Goal: Obtain resource: Download file/media

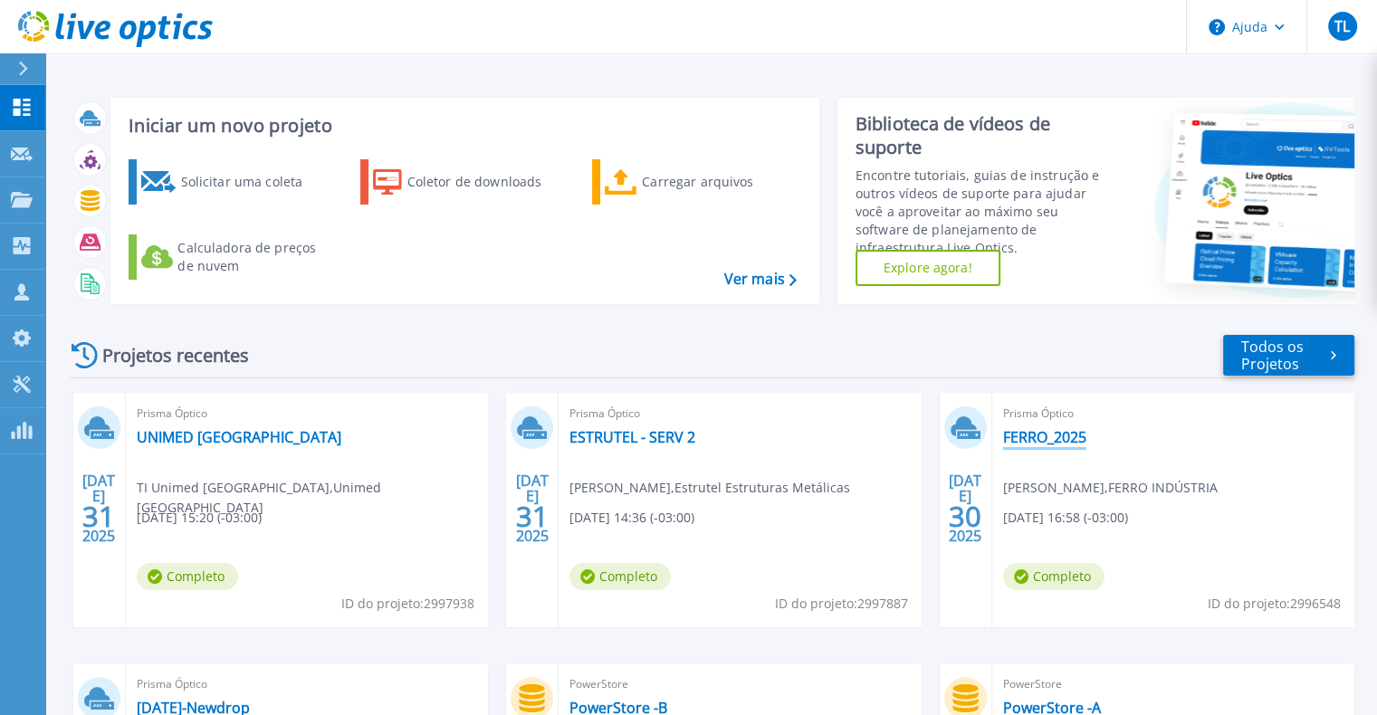
click at [1024, 437] on font "FERRO_2025" at bounding box center [1044, 437] width 83 height 20
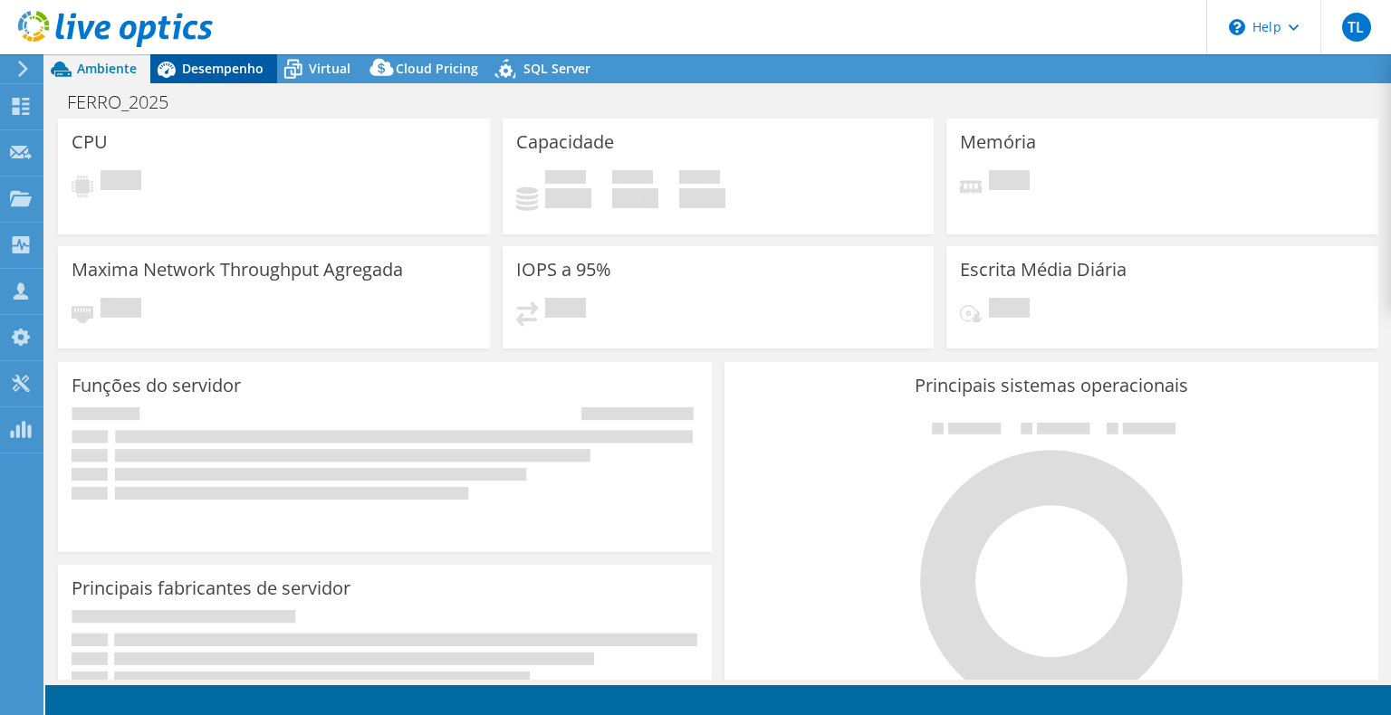
click at [229, 78] on div "Desempenho" at bounding box center [213, 68] width 127 height 29
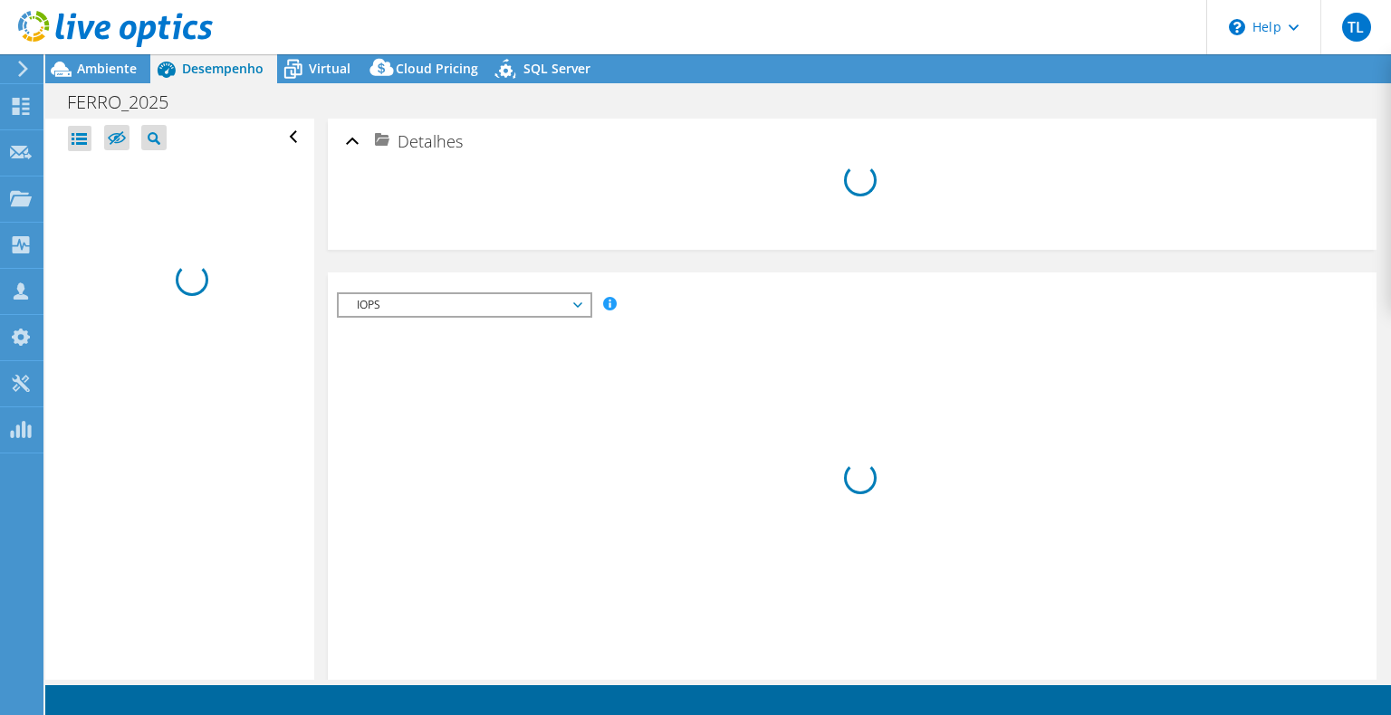
select select "USD"
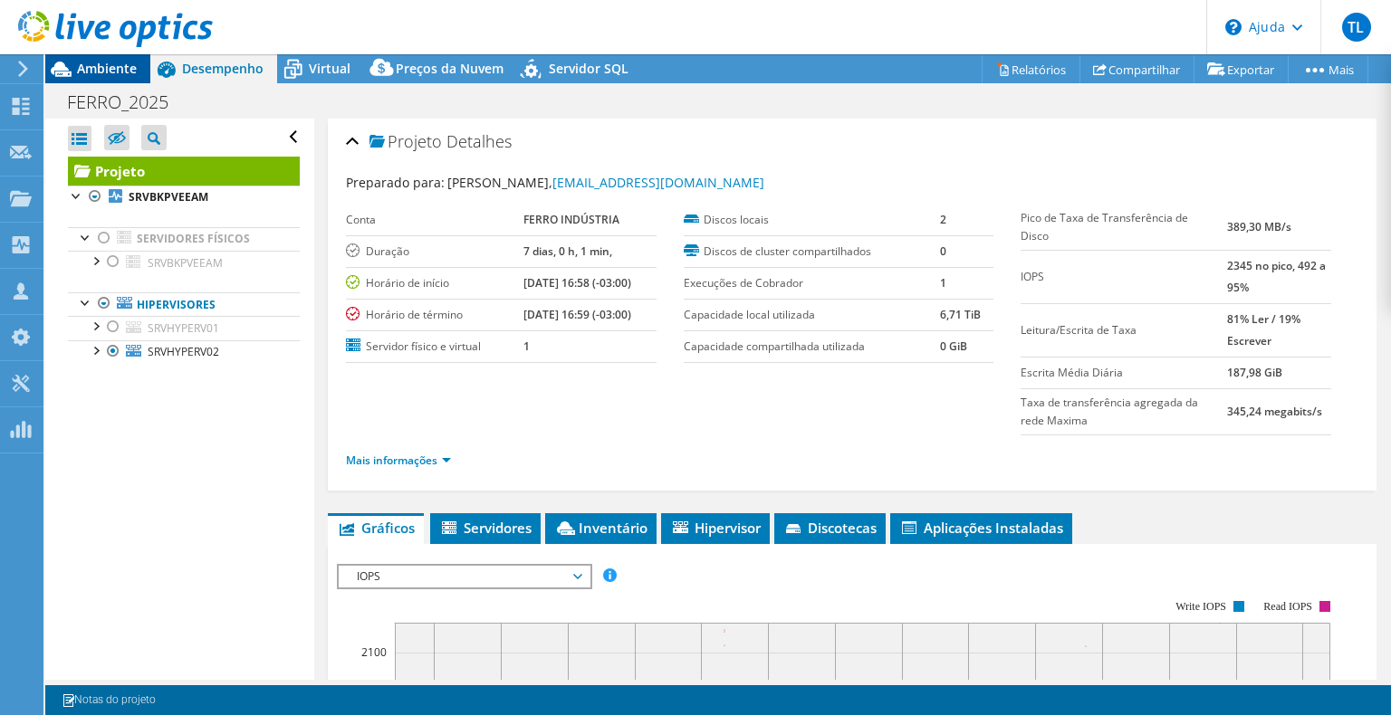
click at [98, 72] on font "Ambiente" at bounding box center [107, 68] width 60 height 17
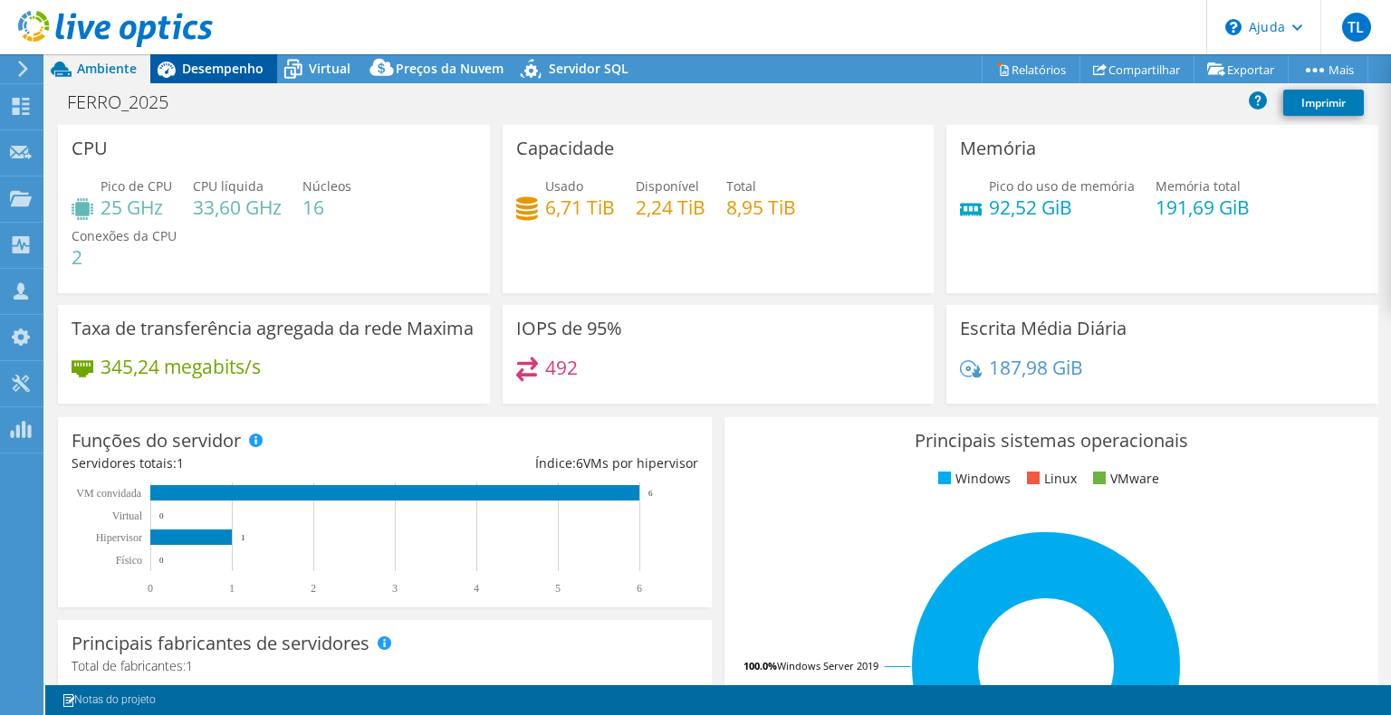
click at [226, 67] on font "Desempenho" at bounding box center [223, 68] width 82 height 17
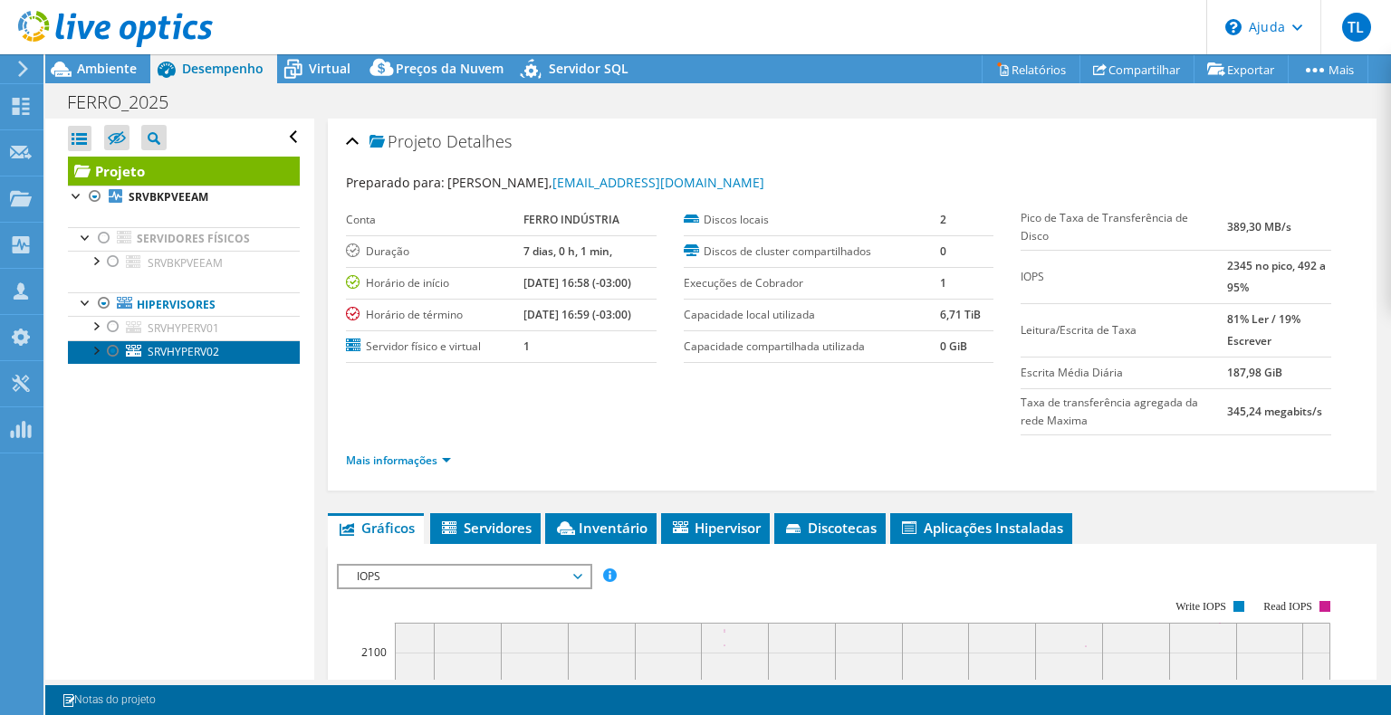
click at [220, 345] on link "SRVHYPERV02" at bounding box center [184, 353] width 232 height 24
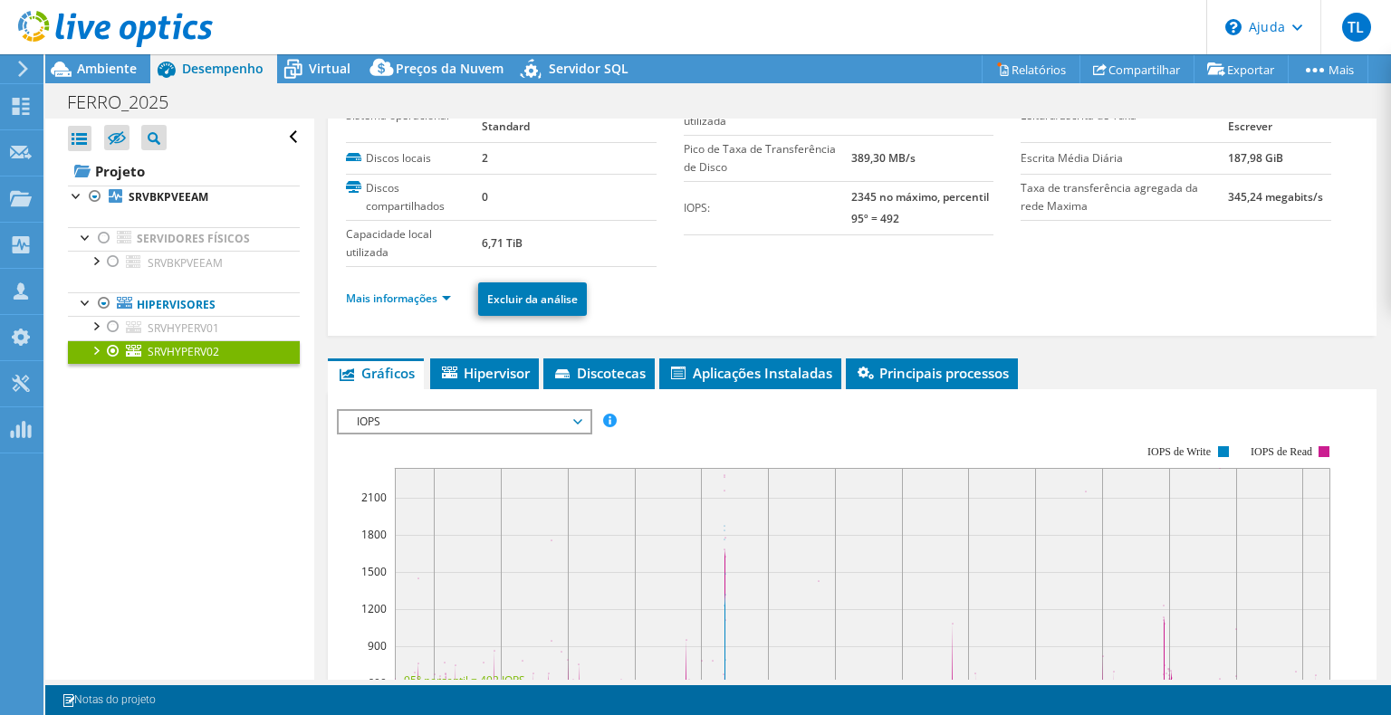
scroll to position [181, 0]
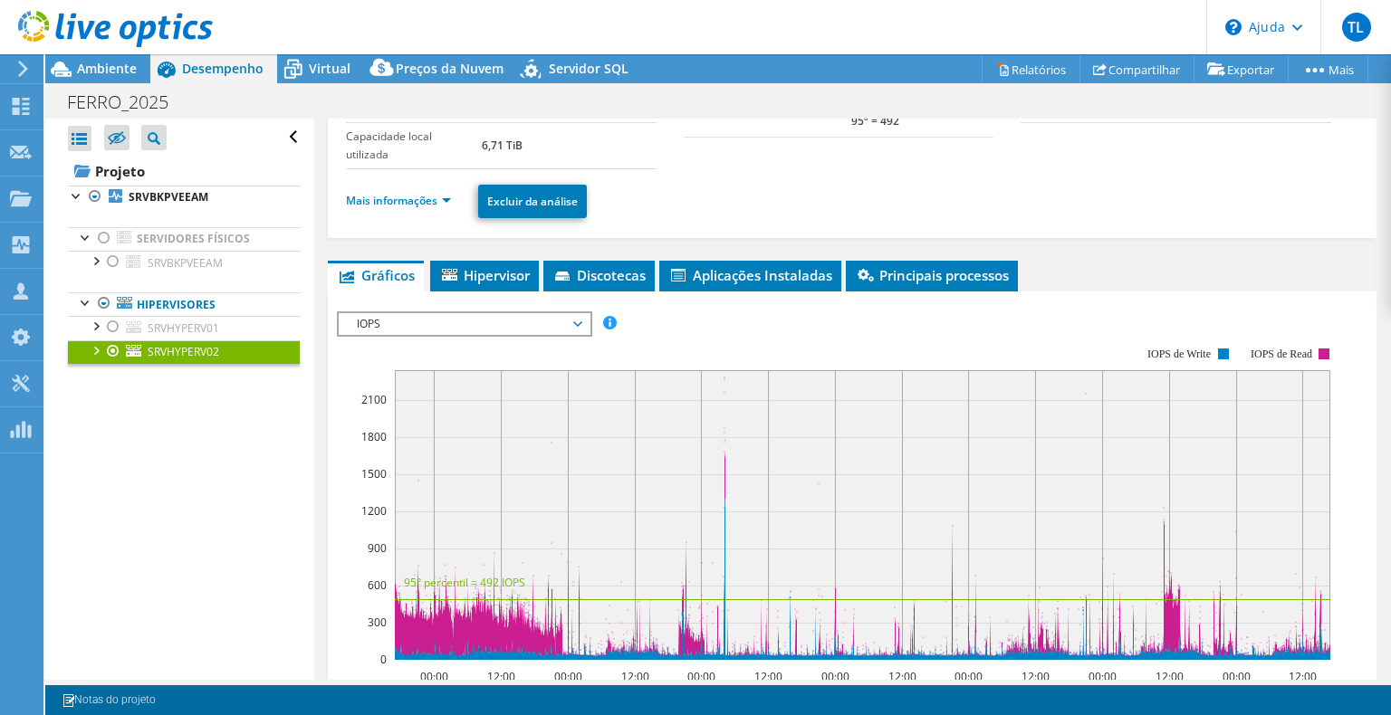
click at [534, 327] on span "IOPS" at bounding box center [464, 324] width 233 height 22
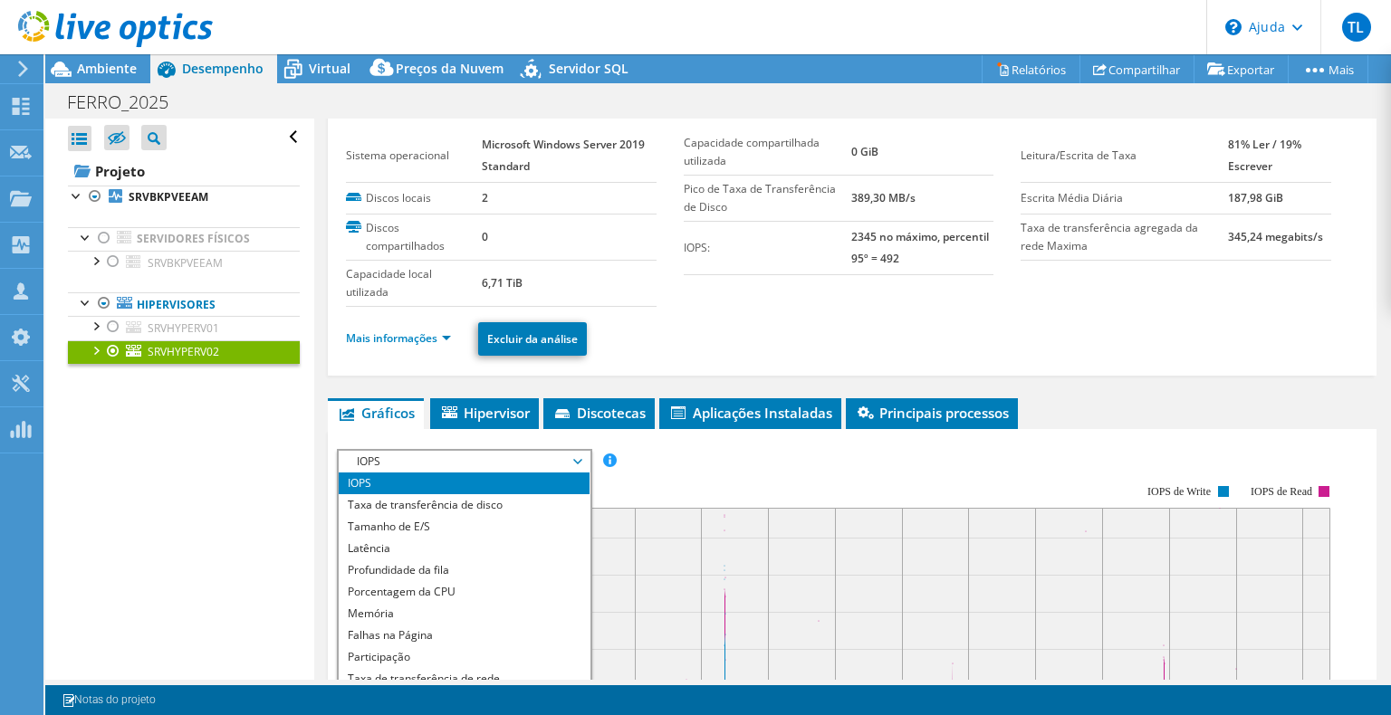
scroll to position [0, 0]
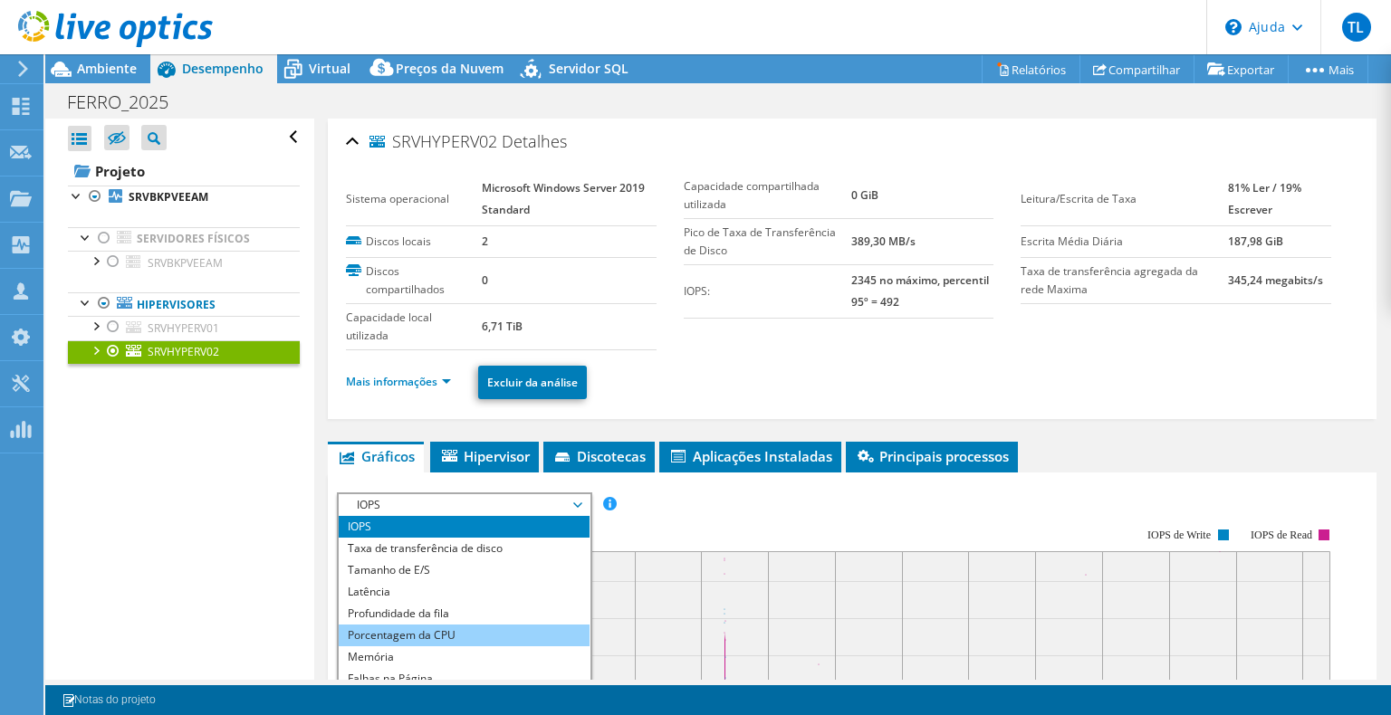
click at [456, 629] on li "Porcentagem da CPU" at bounding box center [464, 636] width 251 height 22
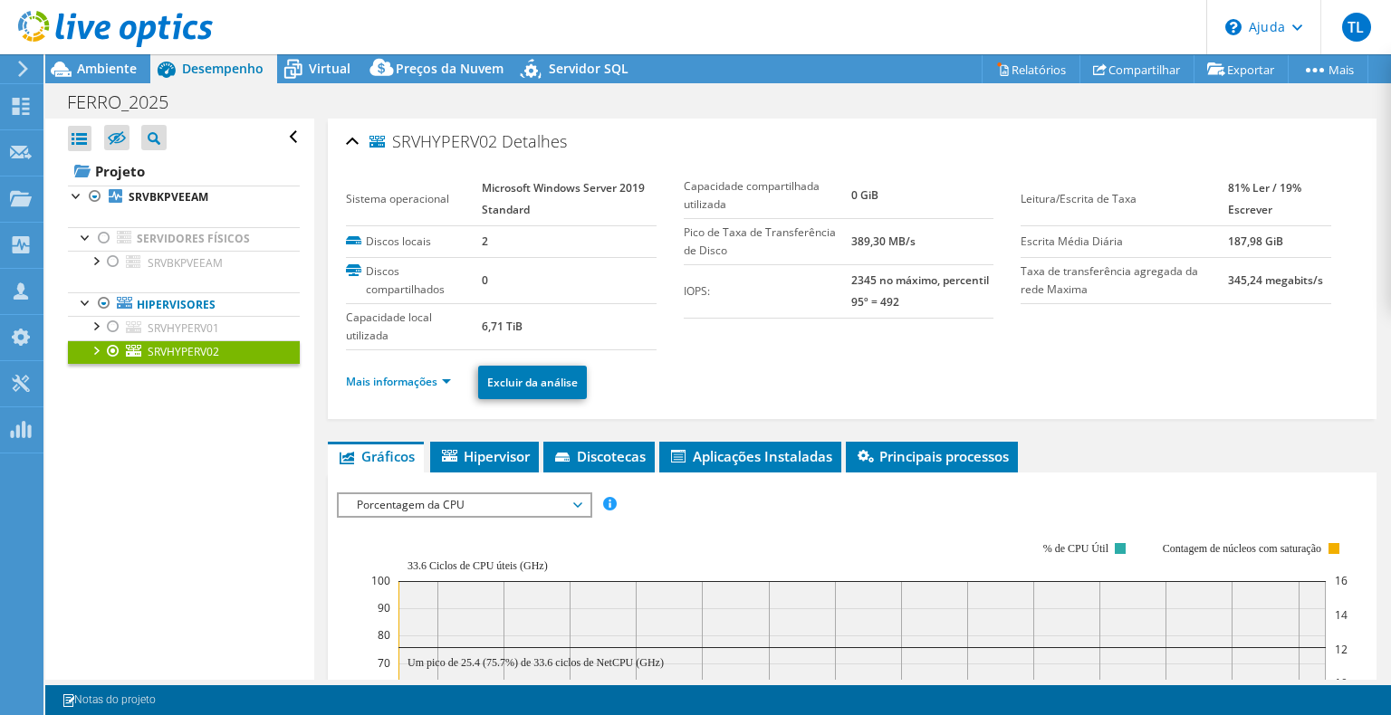
click at [987, 397] on ul "Mais informações Excluir da análise" at bounding box center [852, 380] width 1012 height 38
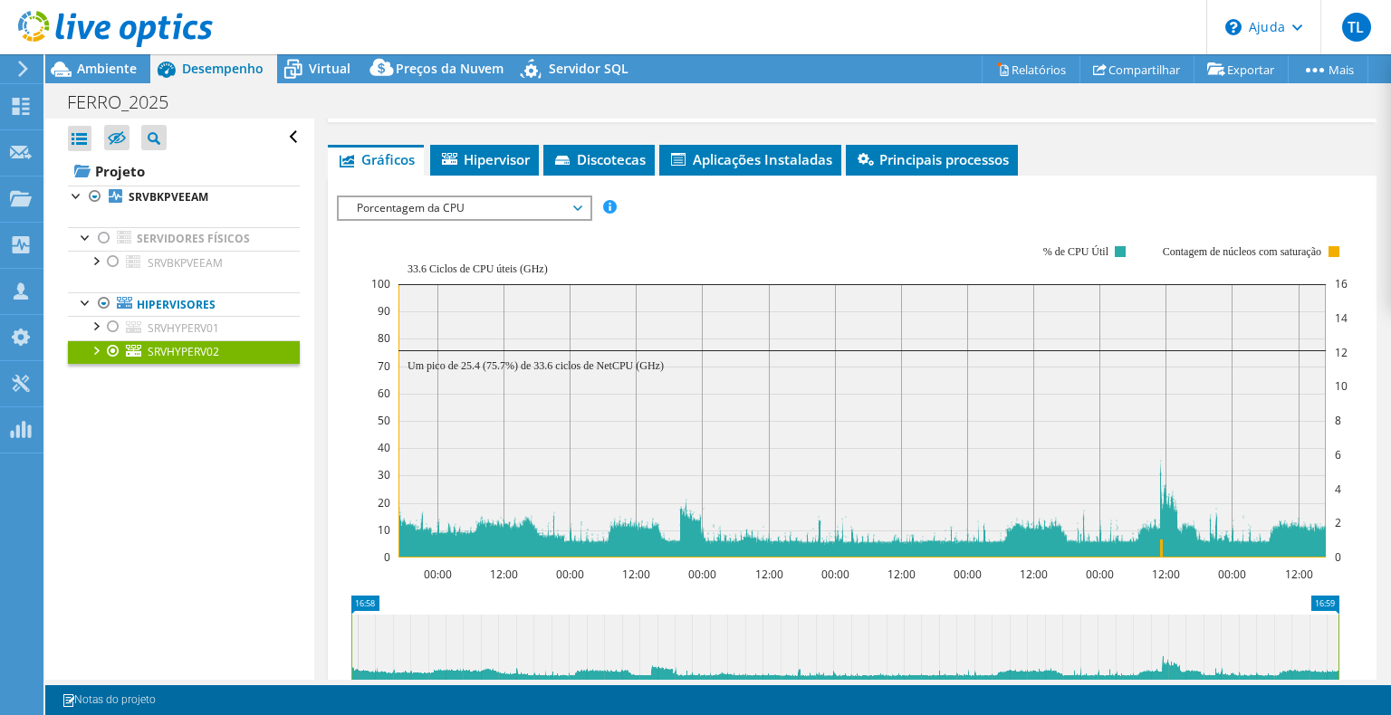
scroll to position [362, 0]
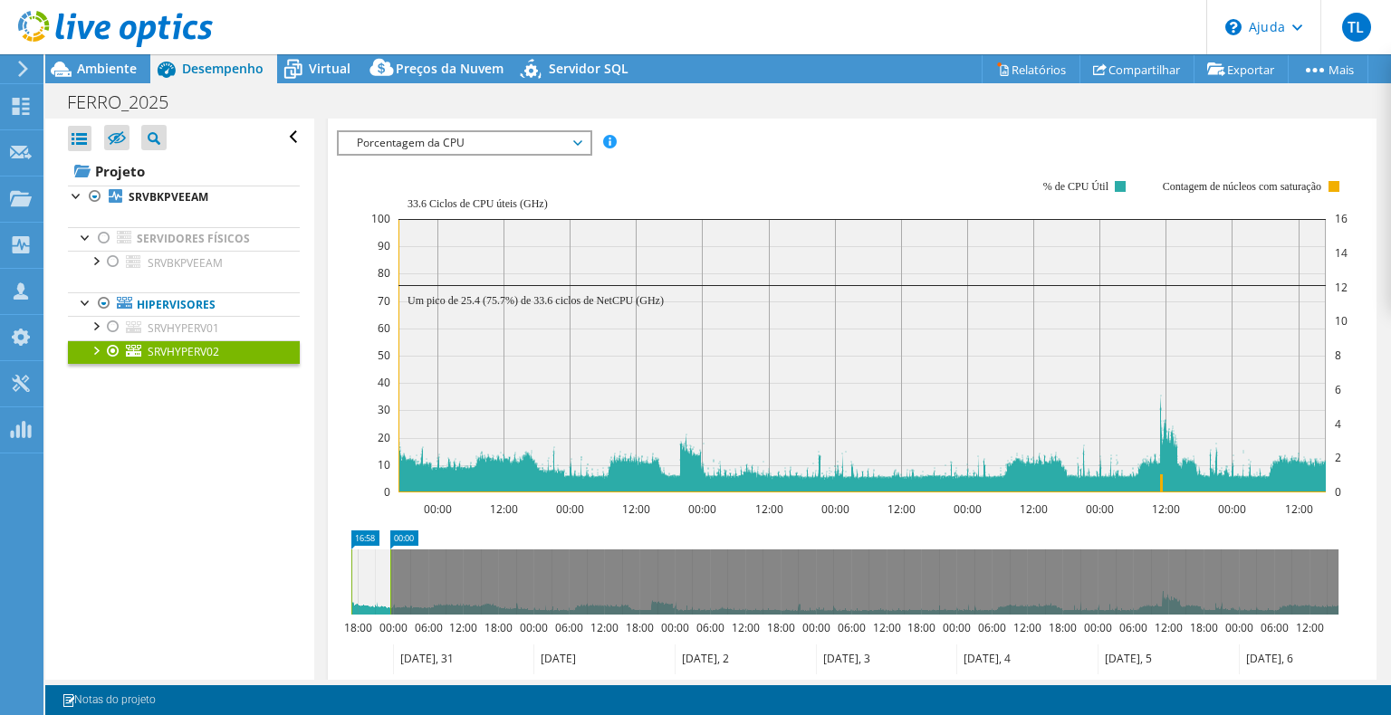
drag, startPoint x: 1337, startPoint y: 578, endPoint x: 389, endPoint y: 600, distance: 948.5
click at [389, 600] on rect at bounding box center [390, 582] width 7 height 65
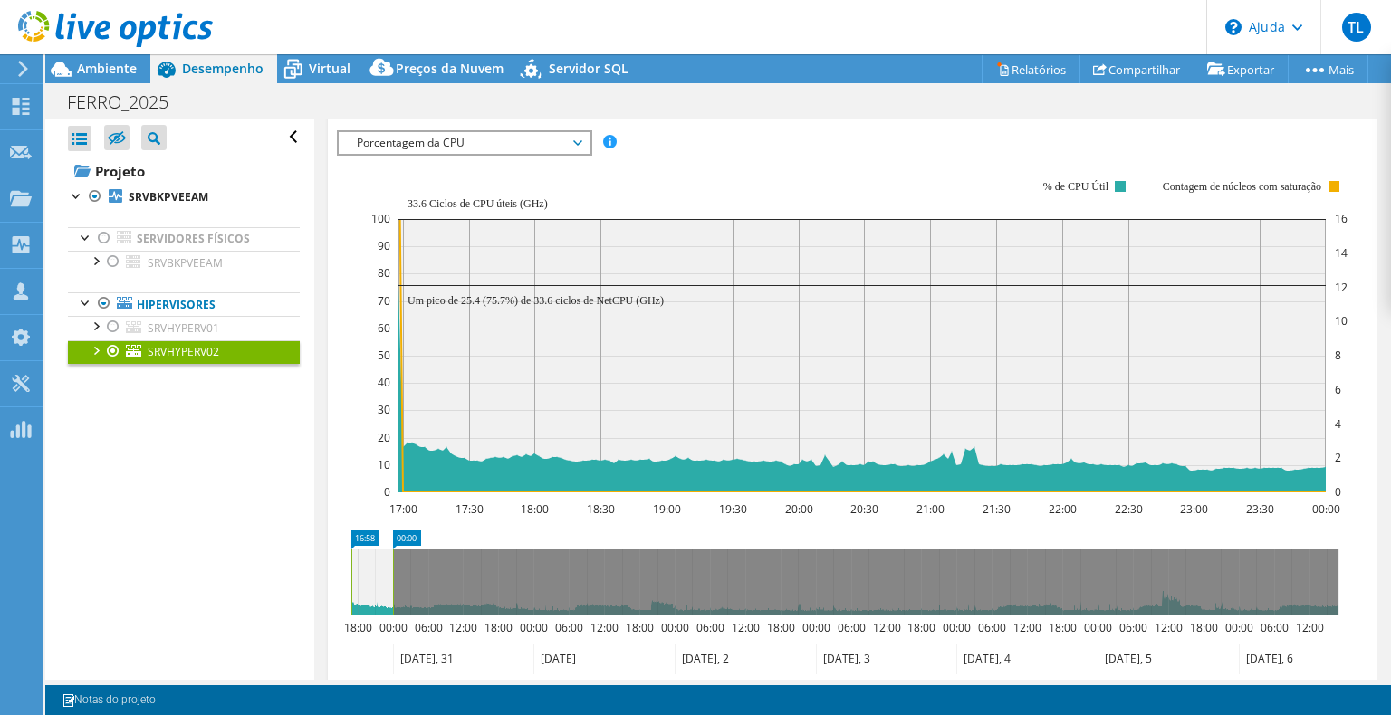
drag, startPoint x: 391, startPoint y: 572, endPoint x: 355, endPoint y: 570, distance: 36.3
click at [355, 570] on rect at bounding box center [356, 582] width 7 height 65
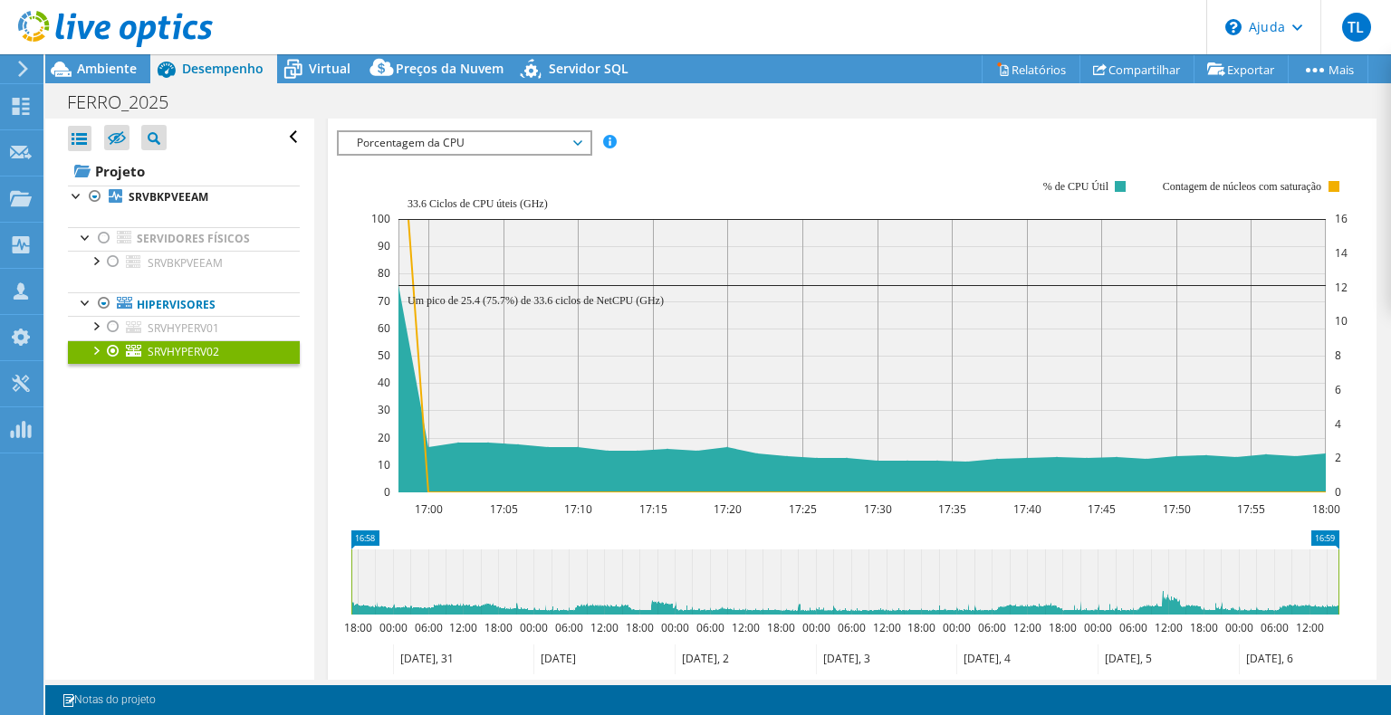
drag, startPoint x: 355, startPoint y: 581, endPoint x: 1400, endPoint y: 556, distance: 1045.4
click at [1390, 556] on html "TL Parceiro de Canal Thiago Lima thiago.lima@suprimatica.com.br Suprimatica Meu…" at bounding box center [695, 357] width 1391 height 715
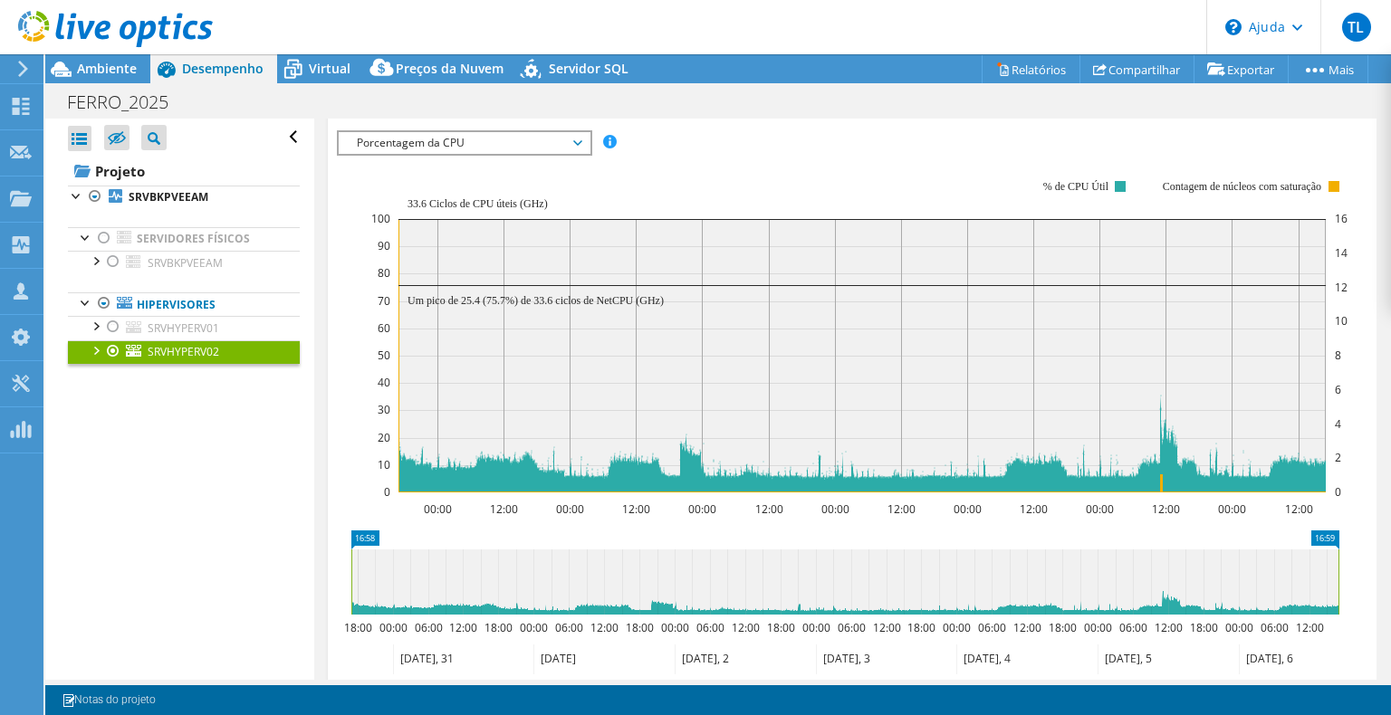
click at [554, 149] on span "Porcentagem da CPU" at bounding box center [464, 143] width 233 height 22
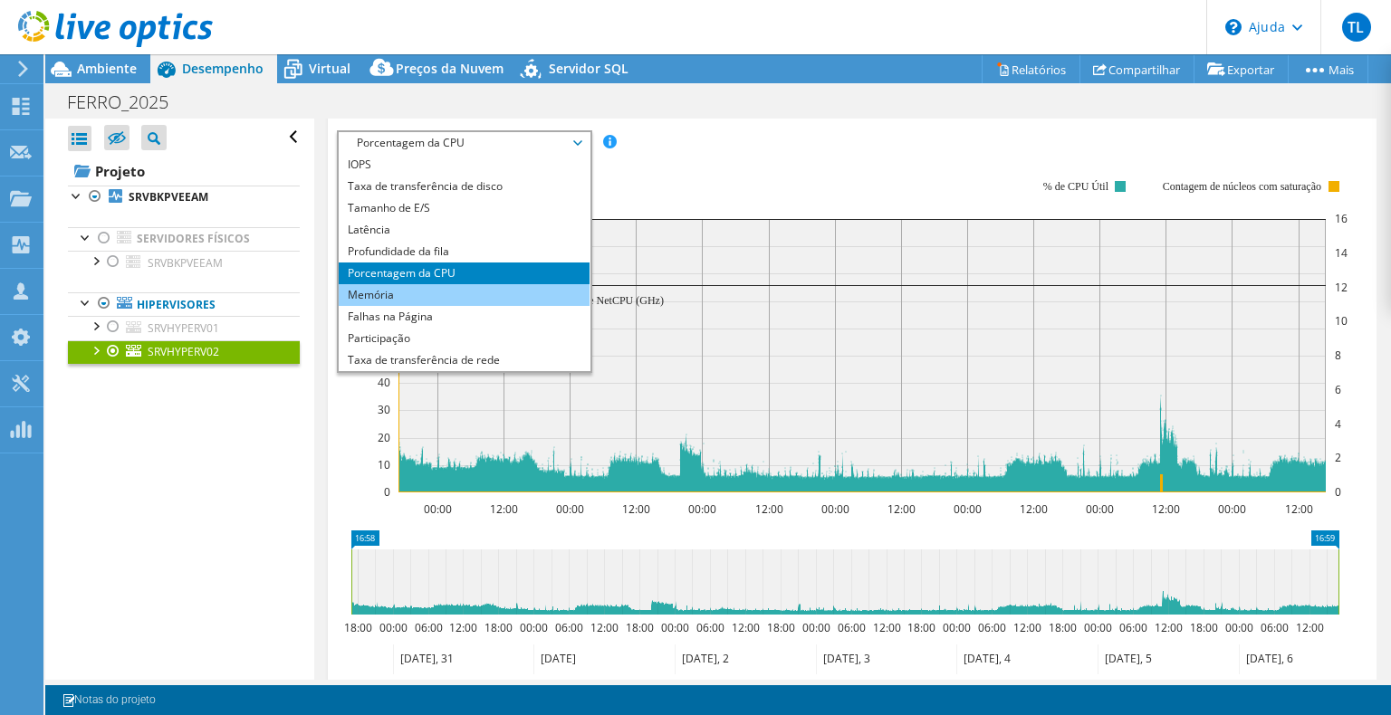
click at [403, 290] on li "Memória" at bounding box center [464, 295] width 251 height 22
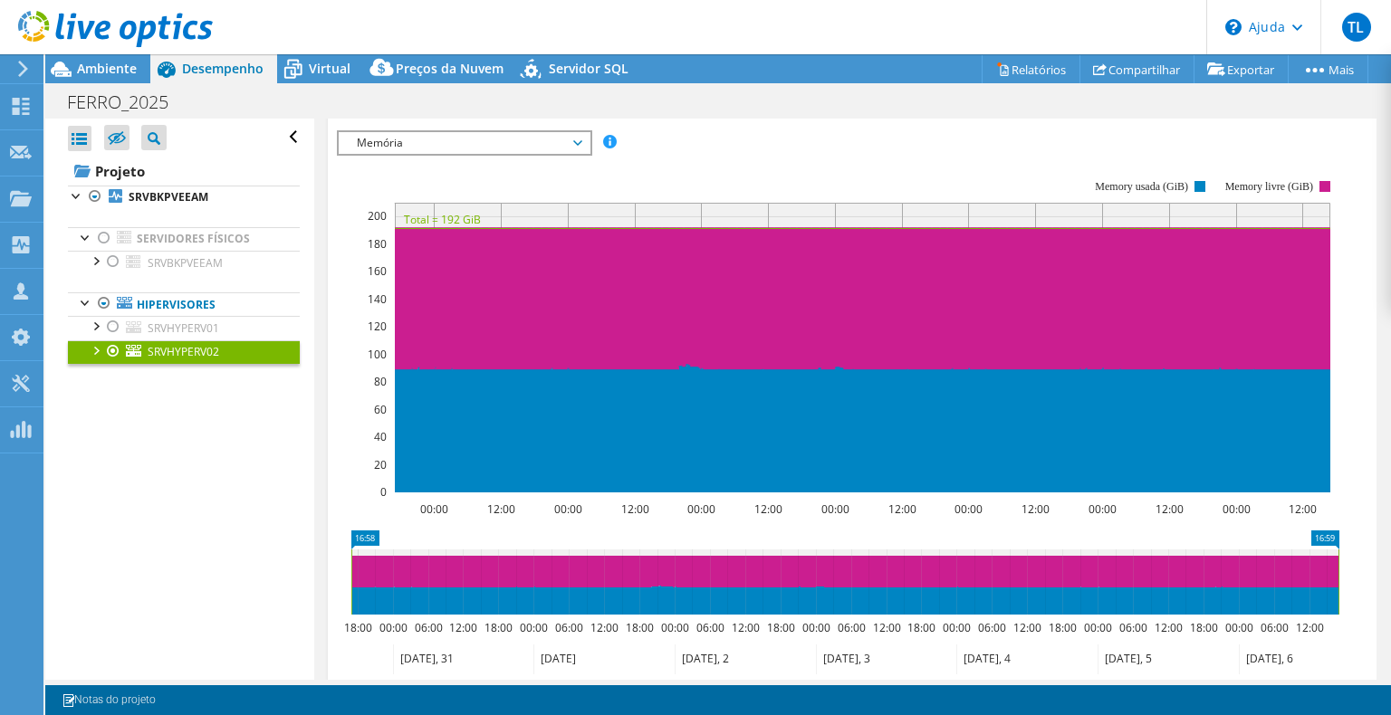
scroll to position [0, 0]
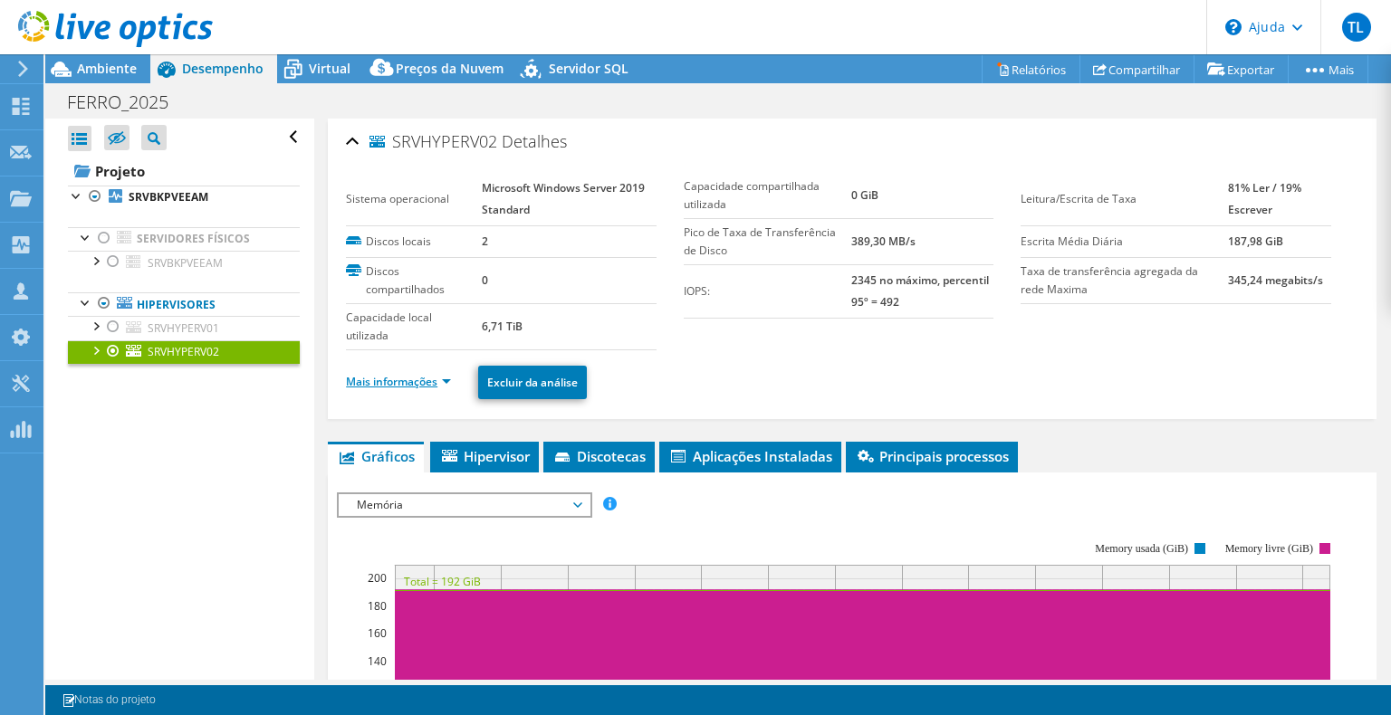
click at [405, 379] on font "Mais informações" at bounding box center [391, 381] width 91 height 15
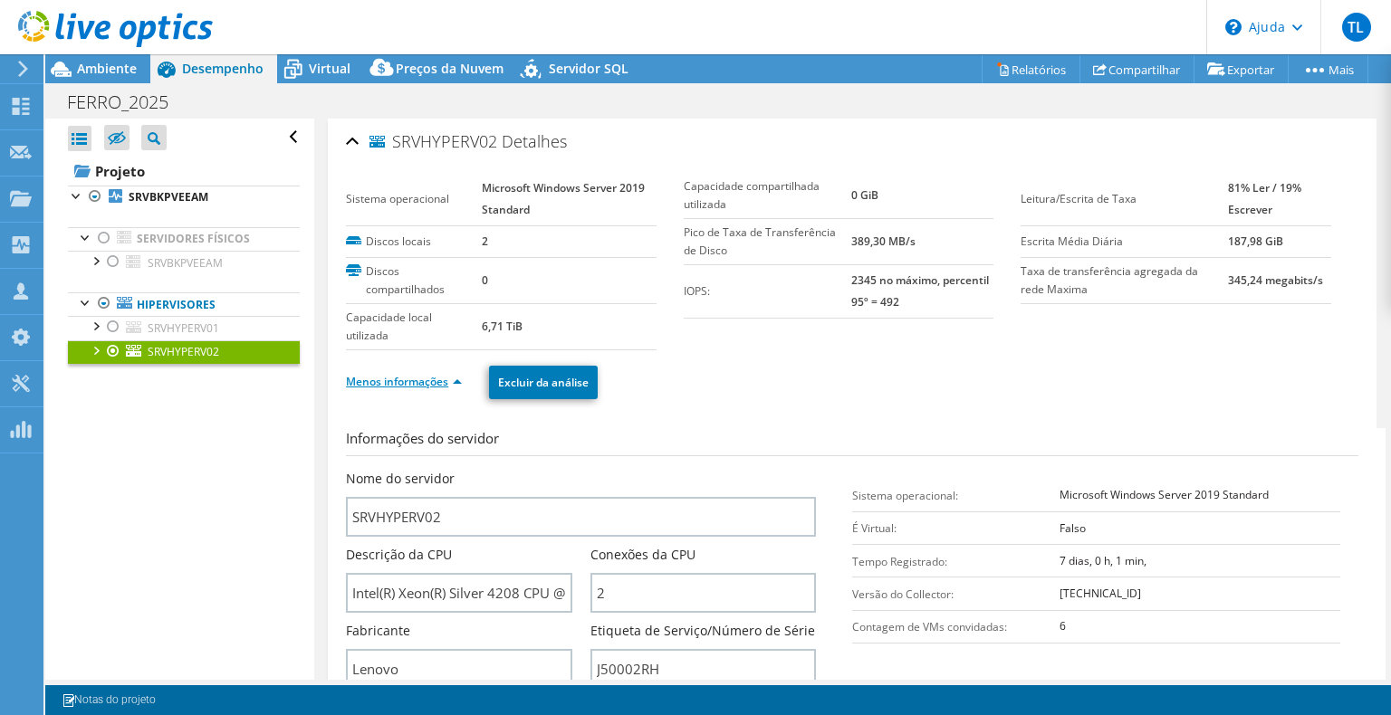
click at [422, 389] on li "Menos informações" at bounding box center [409, 382] width 127 height 20
click at [423, 389] on li "Menos informações" at bounding box center [409, 382] width 127 height 20
click at [431, 382] on font "Menos informações" at bounding box center [397, 381] width 102 height 15
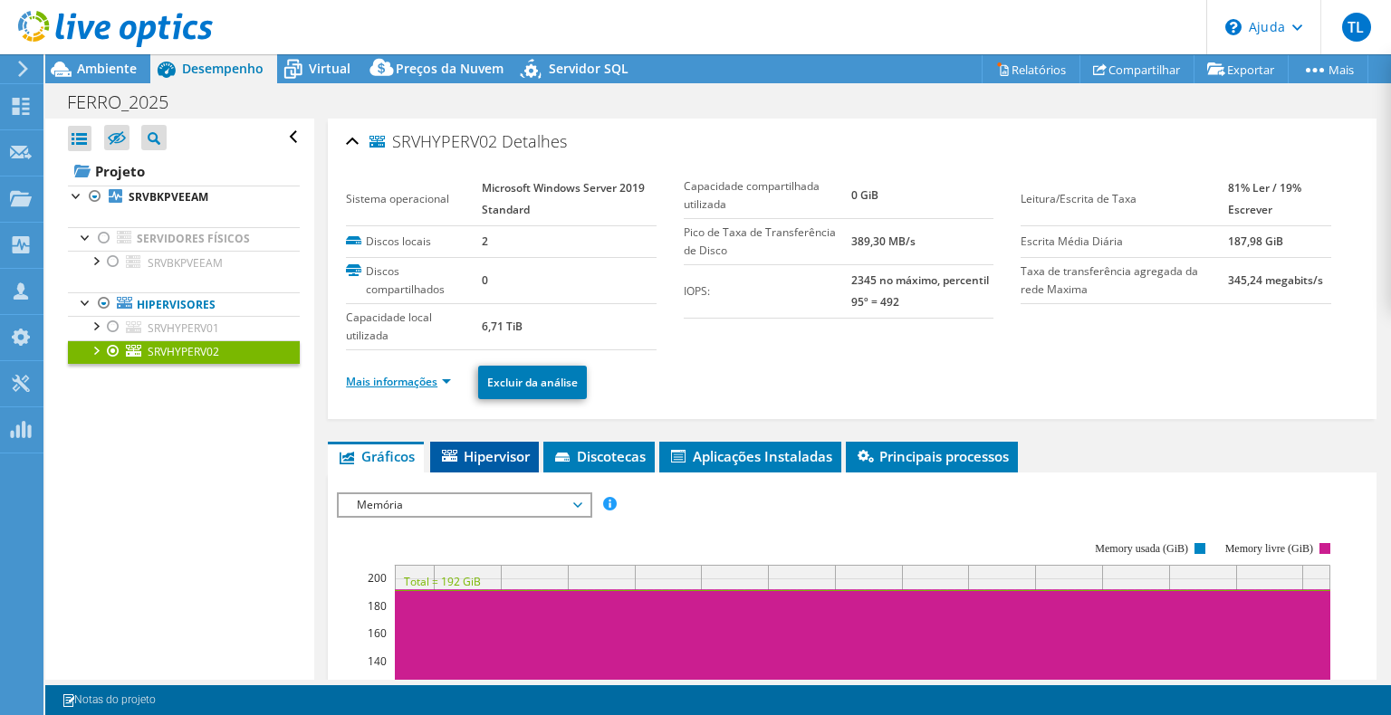
click at [507, 456] on font "Hipervisor" at bounding box center [497, 456] width 66 height 18
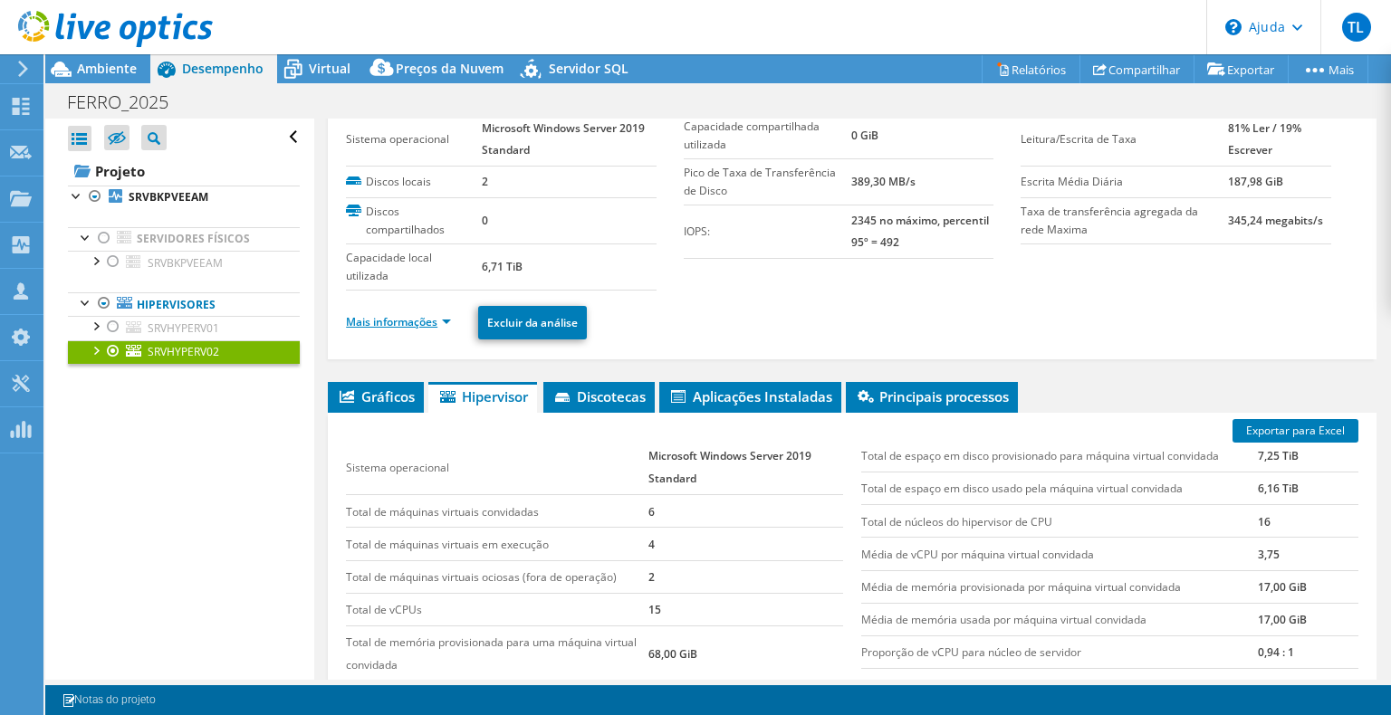
scroll to position [181, 0]
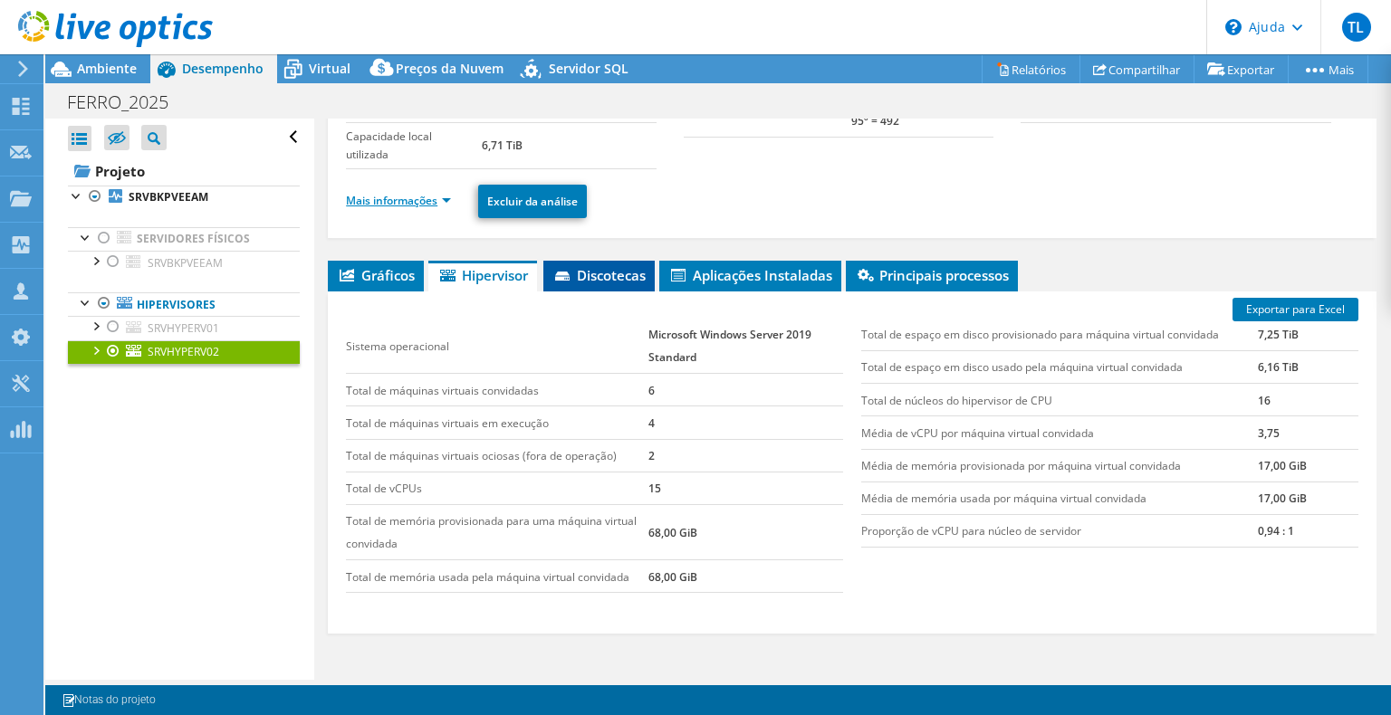
click at [606, 266] on font "Discotecas" at bounding box center [611, 275] width 69 height 18
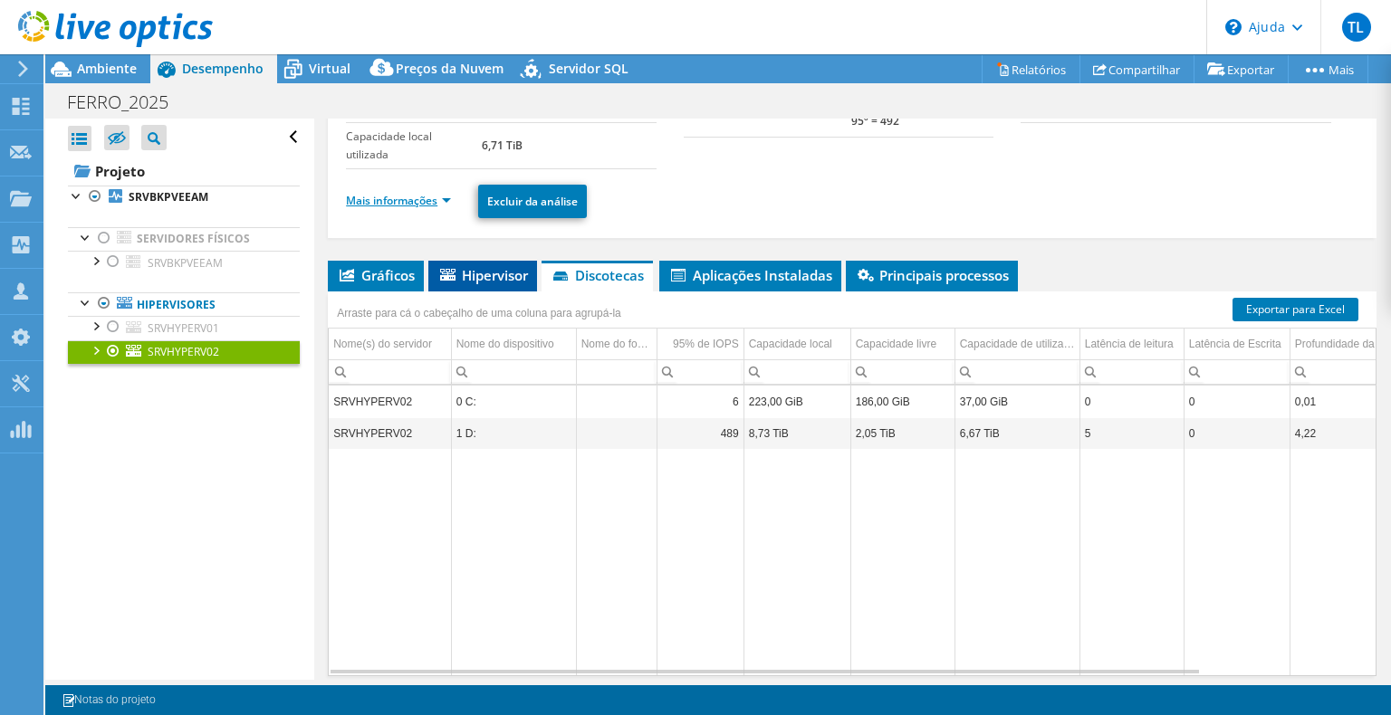
click at [512, 270] on font "Hipervisor" at bounding box center [495, 275] width 66 height 18
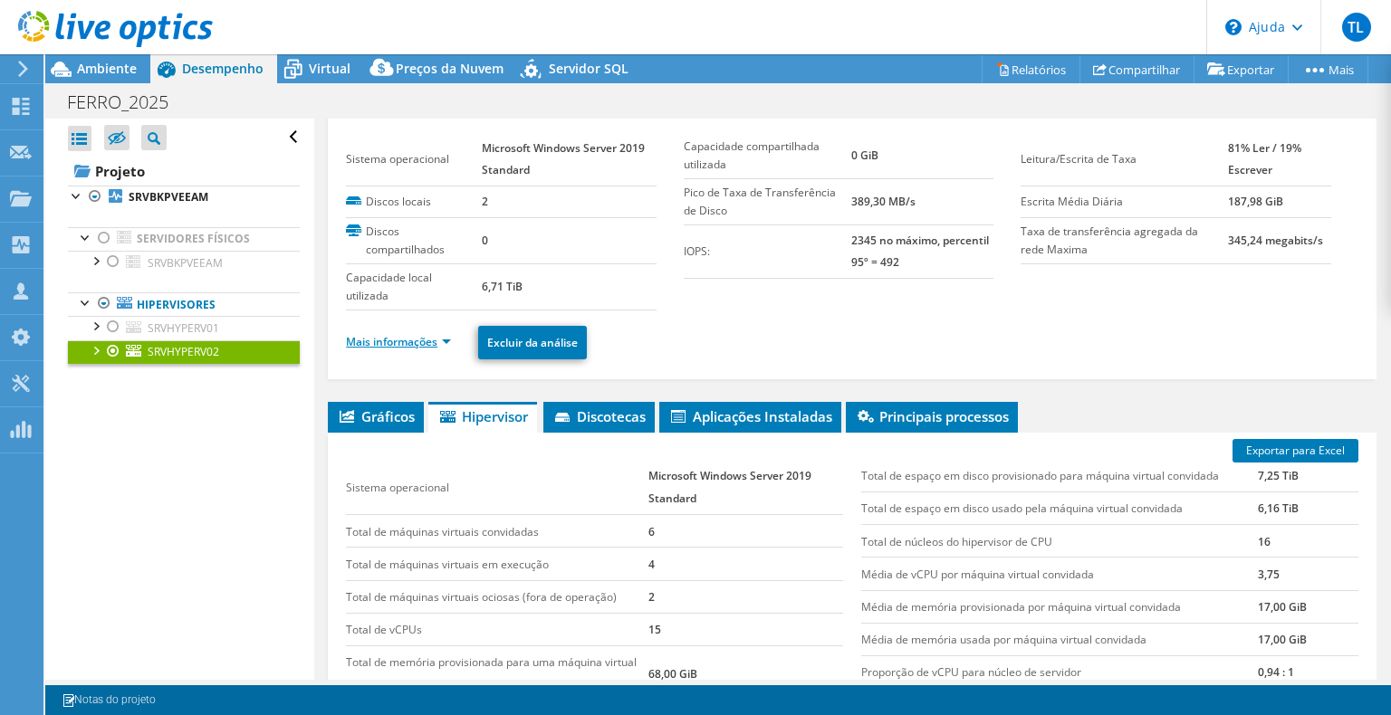
scroll to position [0, 0]
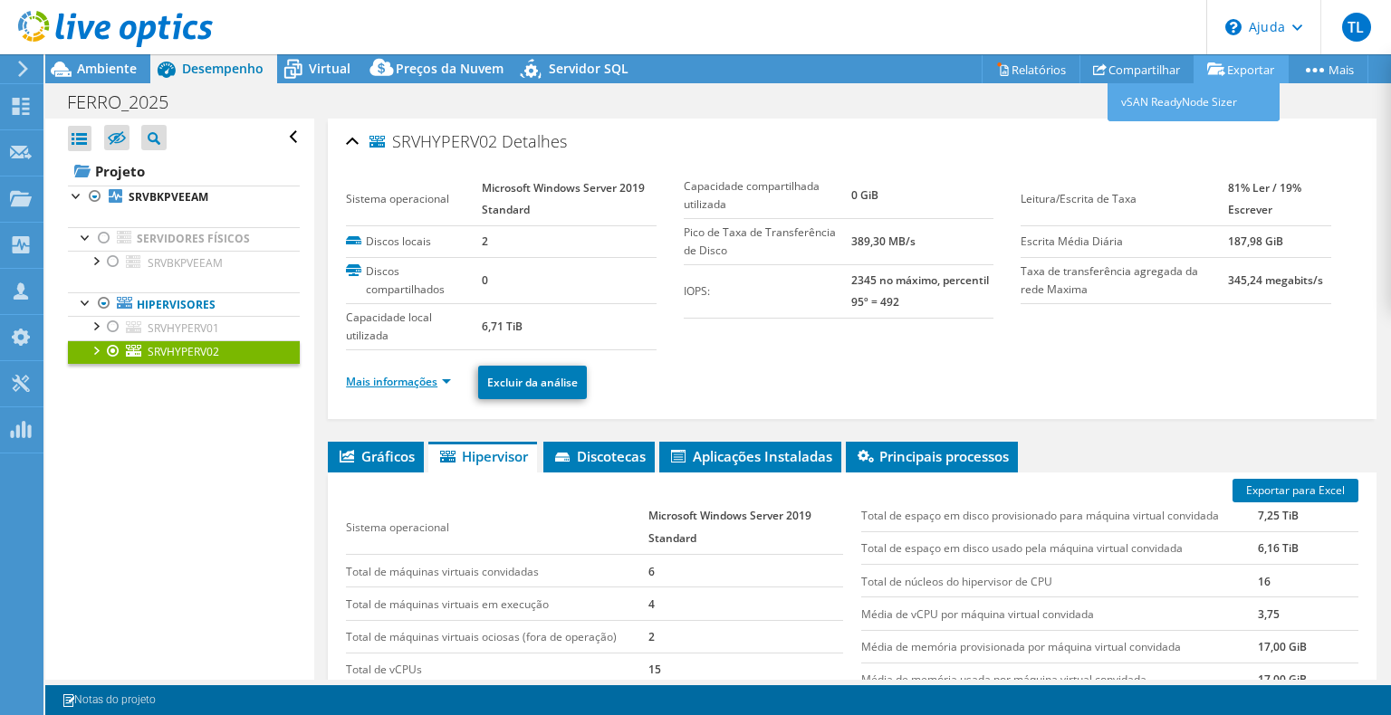
click at [1255, 72] on font "Exportar" at bounding box center [1250, 70] width 47 height 16
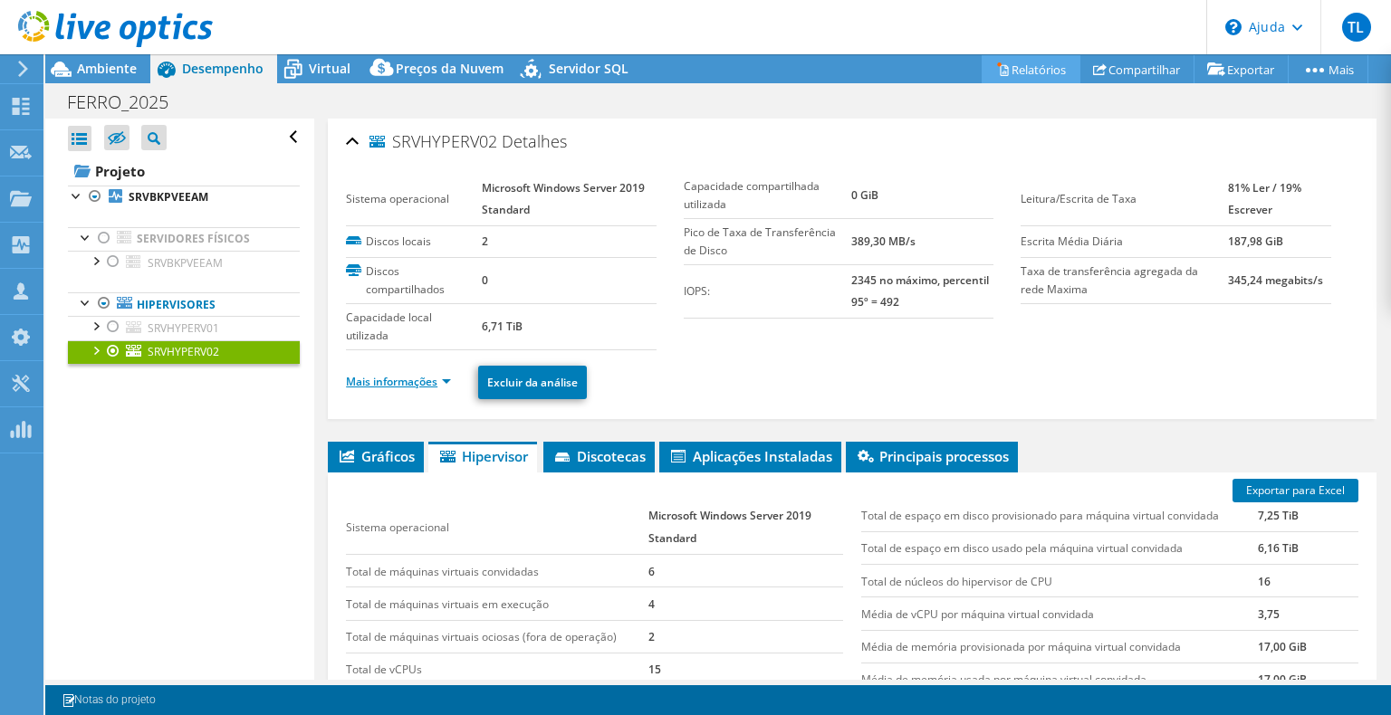
click at [1051, 63] on font "Relatórios" at bounding box center [1039, 70] width 54 height 16
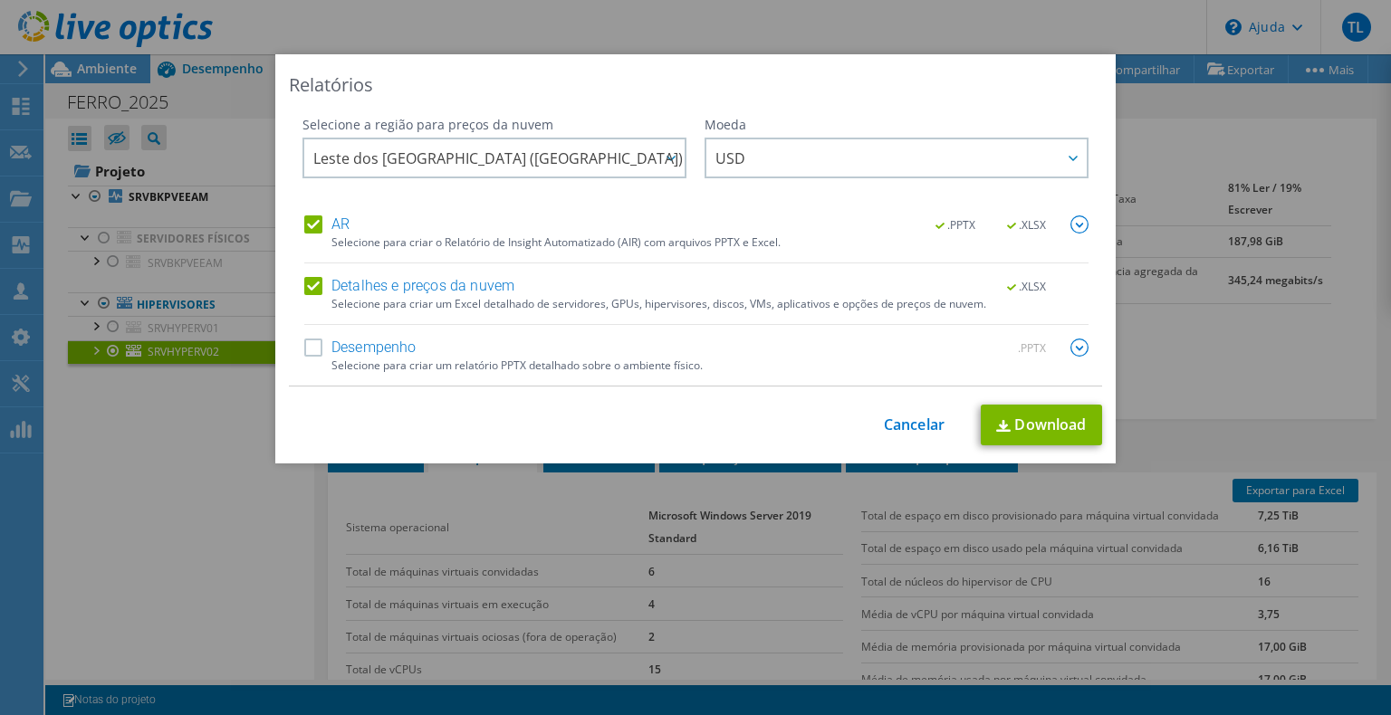
click at [304, 280] on label "Detalhes e preços da nuvem" at bounding box center [409, 286] width 210 height 18
click at [0, 0] on input "Detalhes e preços da nuvem" at bounding box center [0, 0] width 0 height 0
click at [1075, 225] on img at bounding box center [1079, 225] width 18 height 18
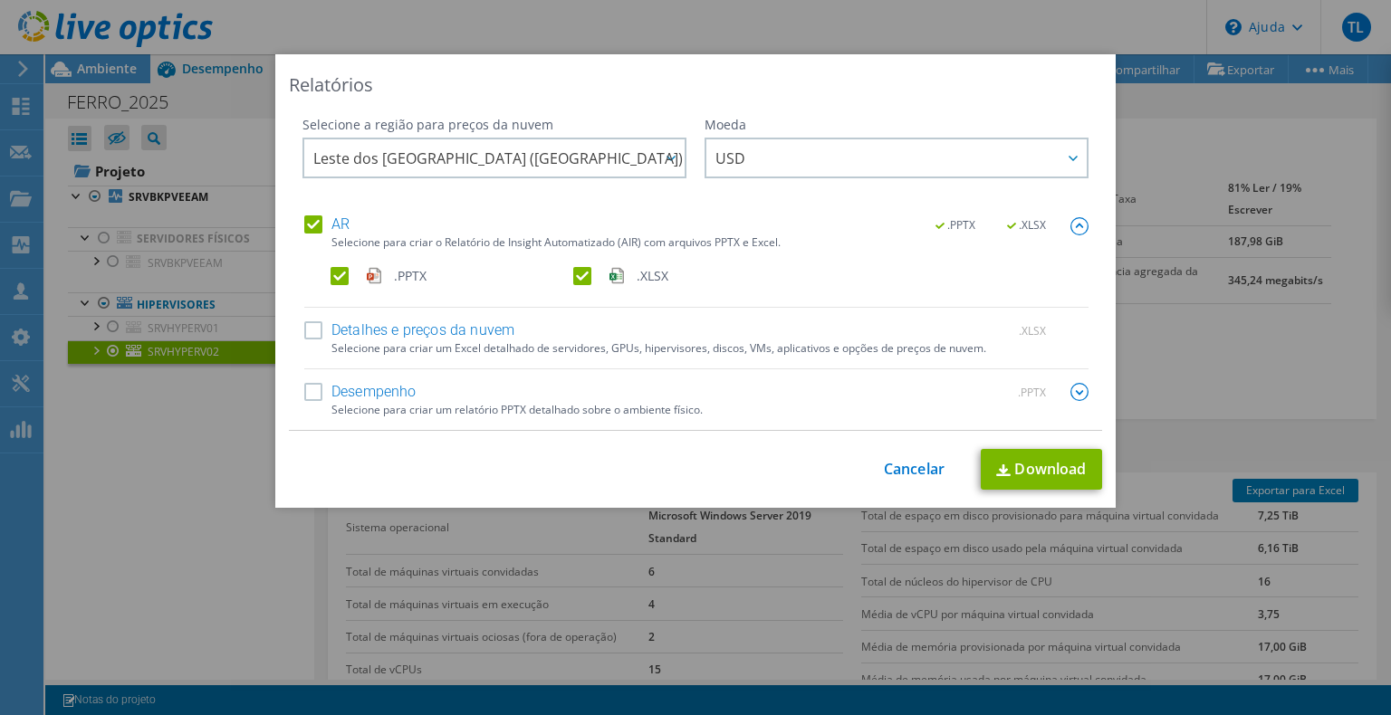
click at [573, 274] on label ".XLSX" at bounding box center [692, 276] width 239 height 18
click at [0, 0] on input ".XLSX" at bounding box center [0, 0] width 0 height 0
click at [1003, 466] on link "Download" at bounding box center [1041, 469] width 121 height 41
click at [911, 469] on font "Cancelar" at bounding box center [914, 469] width 61 height 20
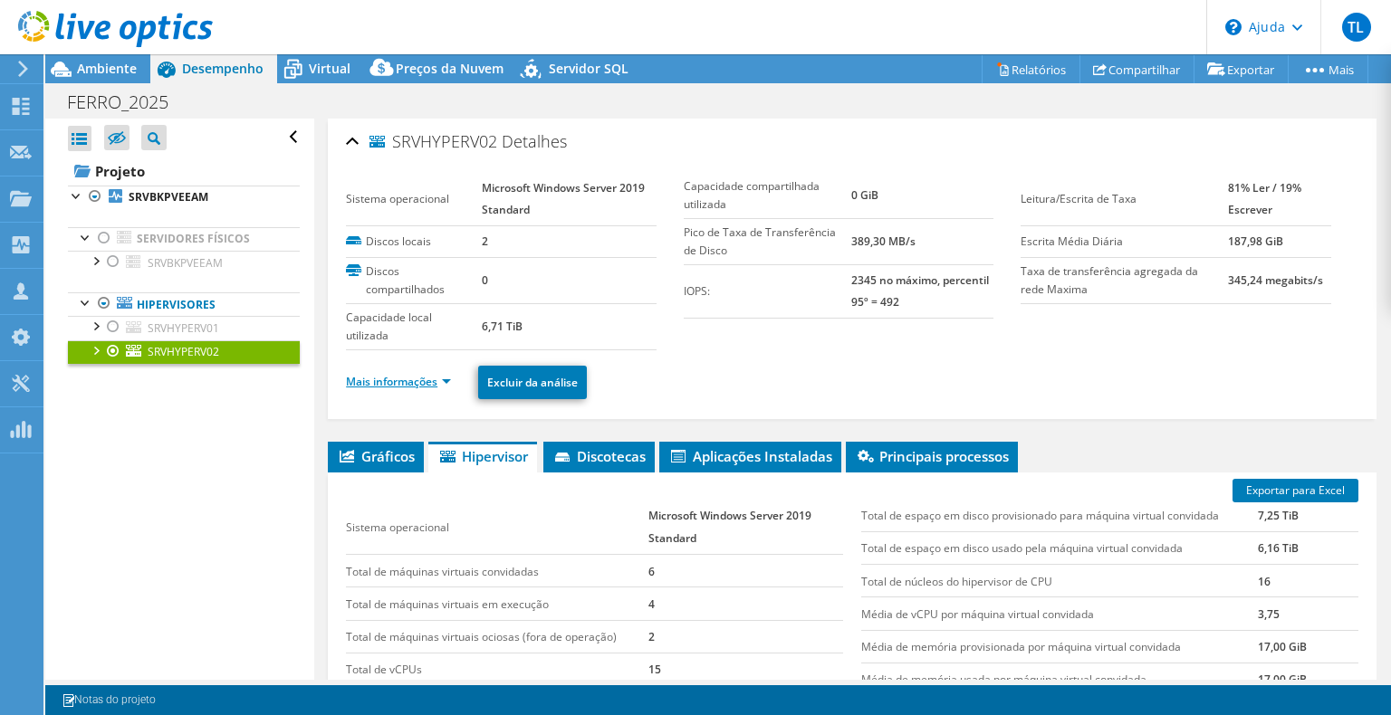
click at [380, 473] on div "Exportar para Excel Sistema operacional Microsoft Windows Server 2019 Standard …" at bounding box center [852, 644] width 1049 height 343
click at [383, 460] on font "Gráficos" at bounding box center [387, 456] width 53 height 18
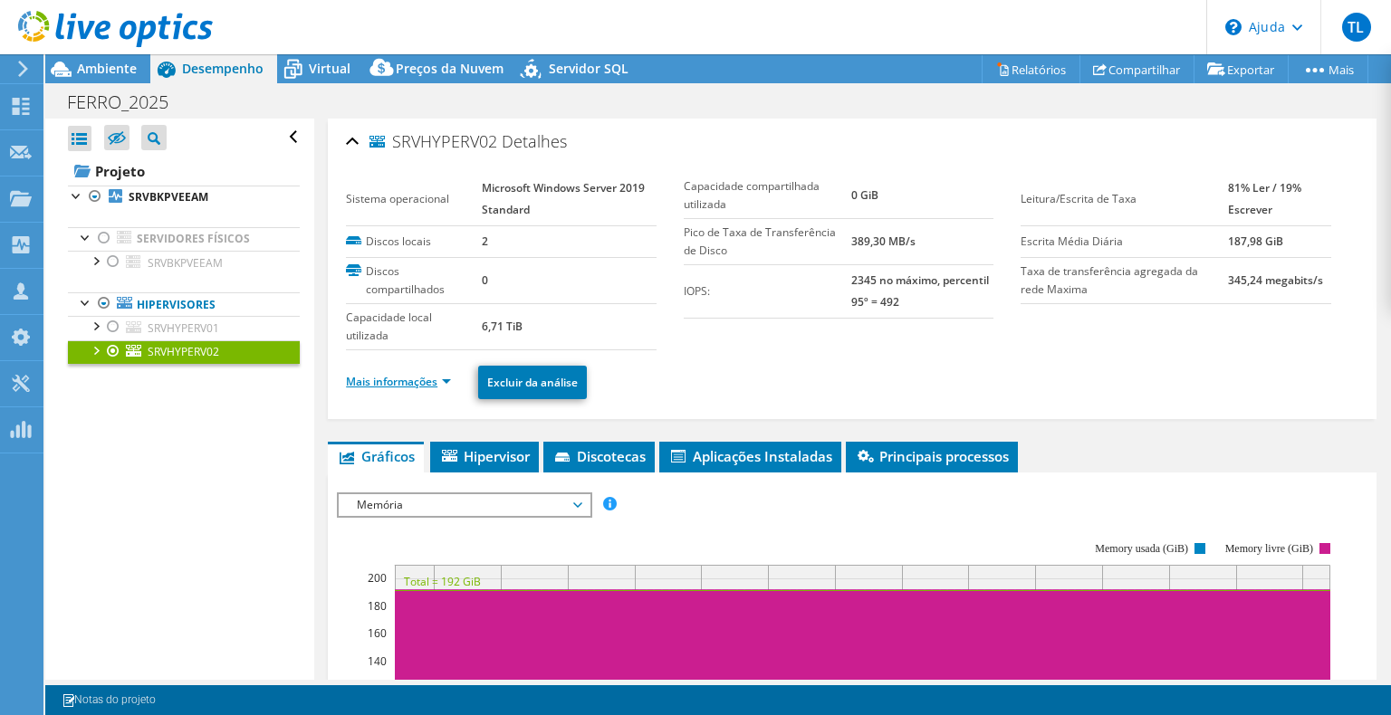
scroll to position [181, 0]
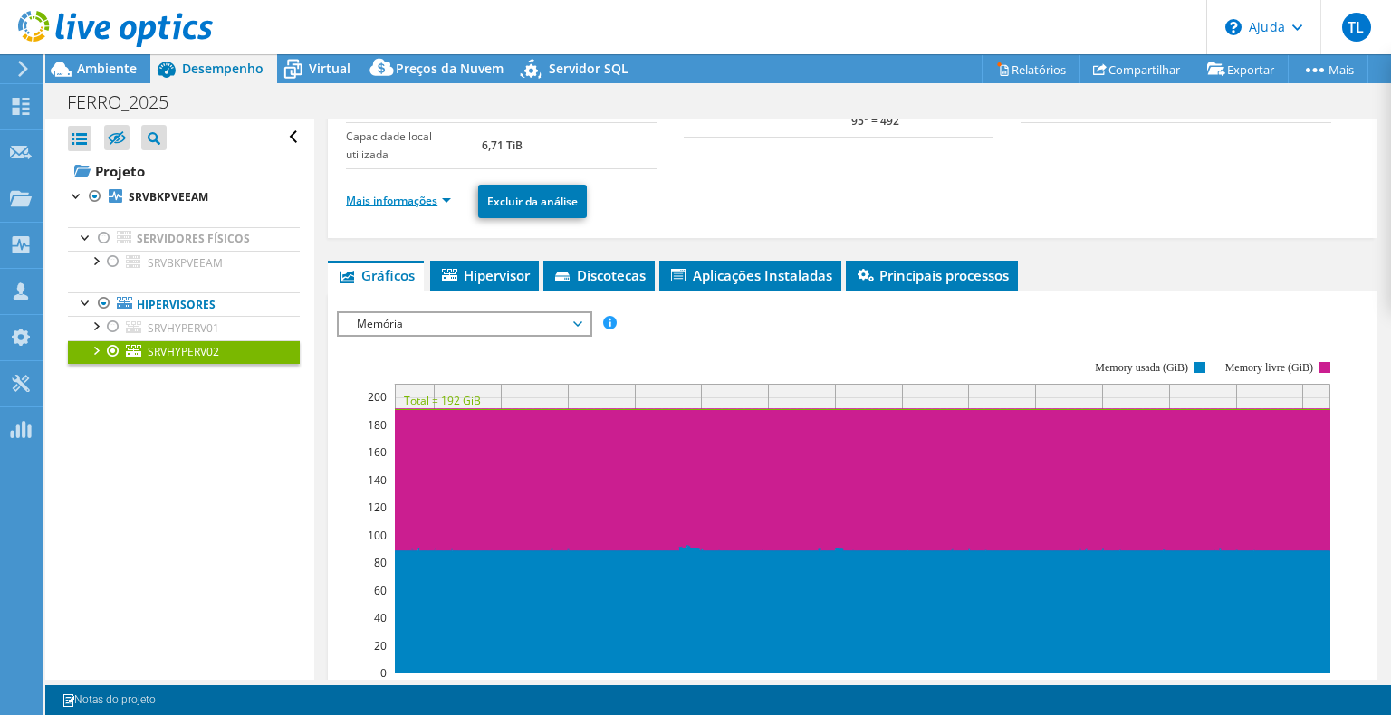
click at [590, 322] on span "Memória" at bounding box center [464, 324] width 251 height 22
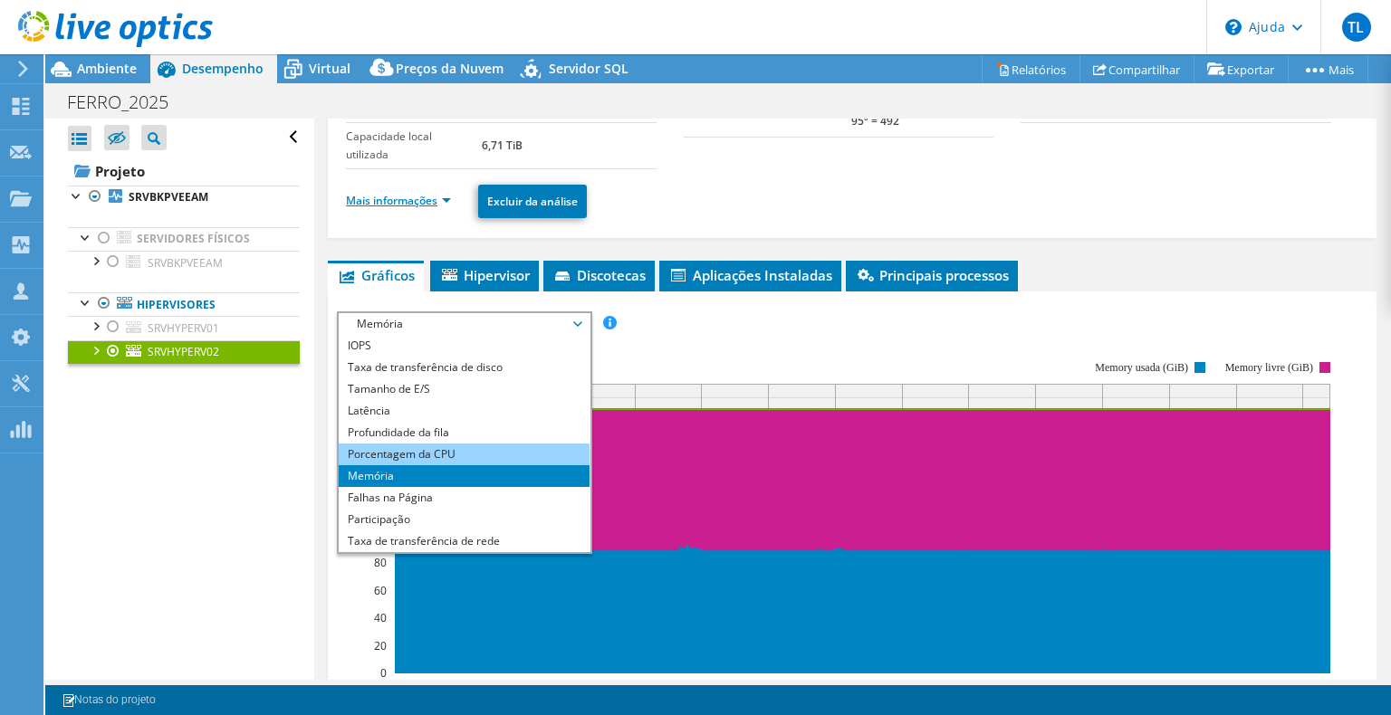
click at [478, 450] on li "Porcentagem da CPU" at bounding box center [464, 455] width 251 height 22
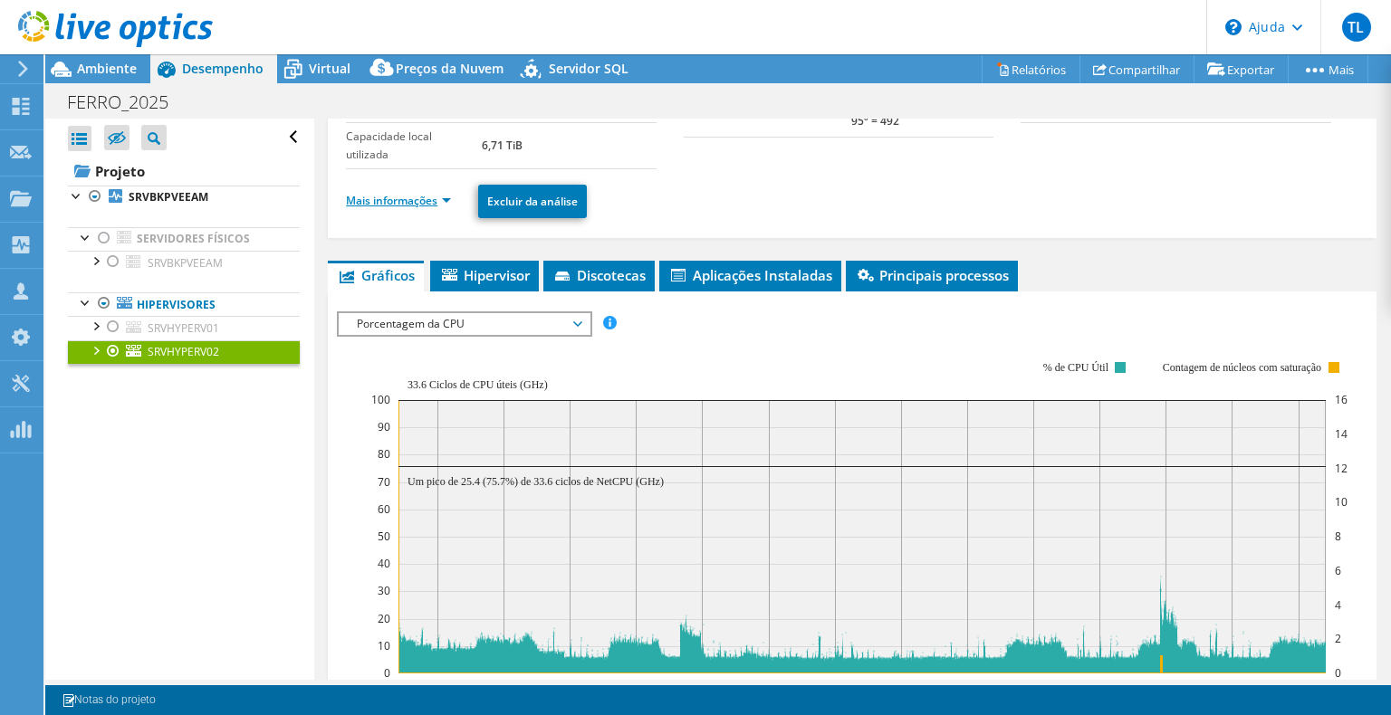
click at [473, 326] on span "Porcentagem da CPU" at bounding box center [464, 324] width 233 height 22
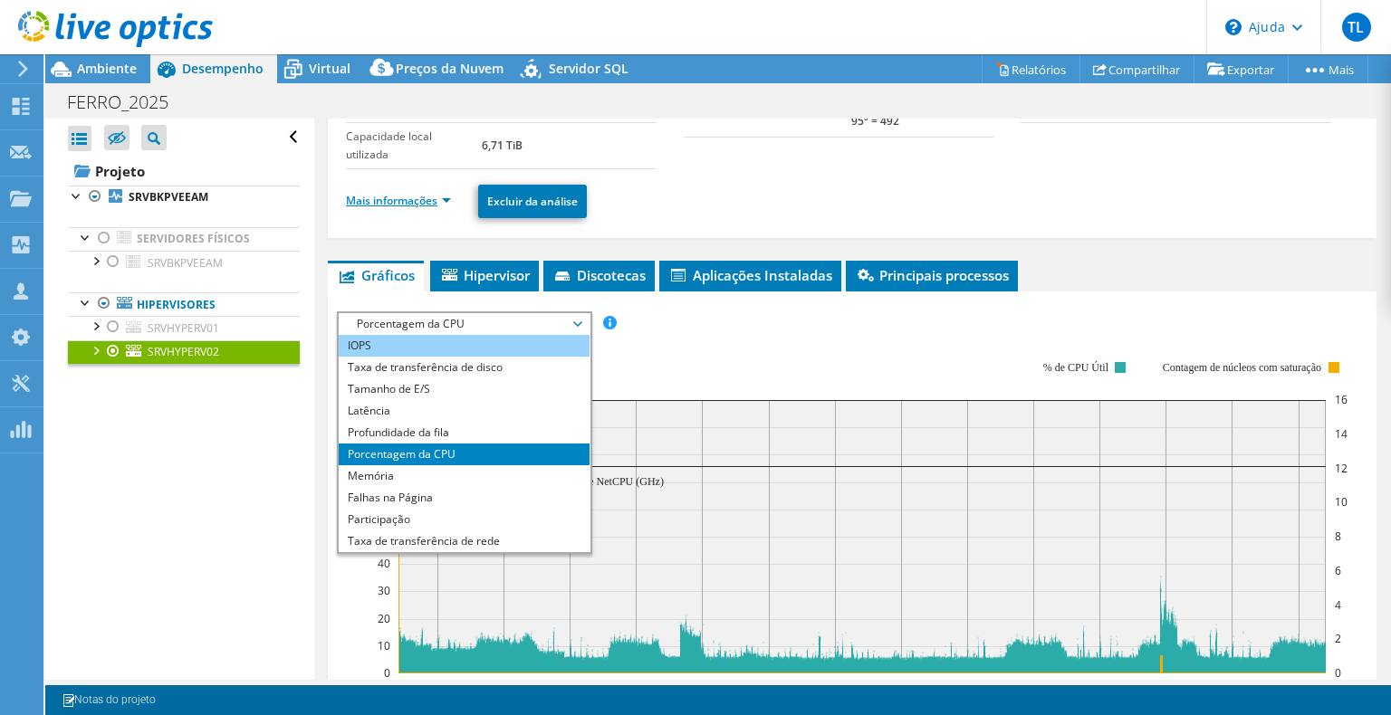
click at [391, 339] on li "IOPS" at bounding box center [464, 346] width 251 height 22
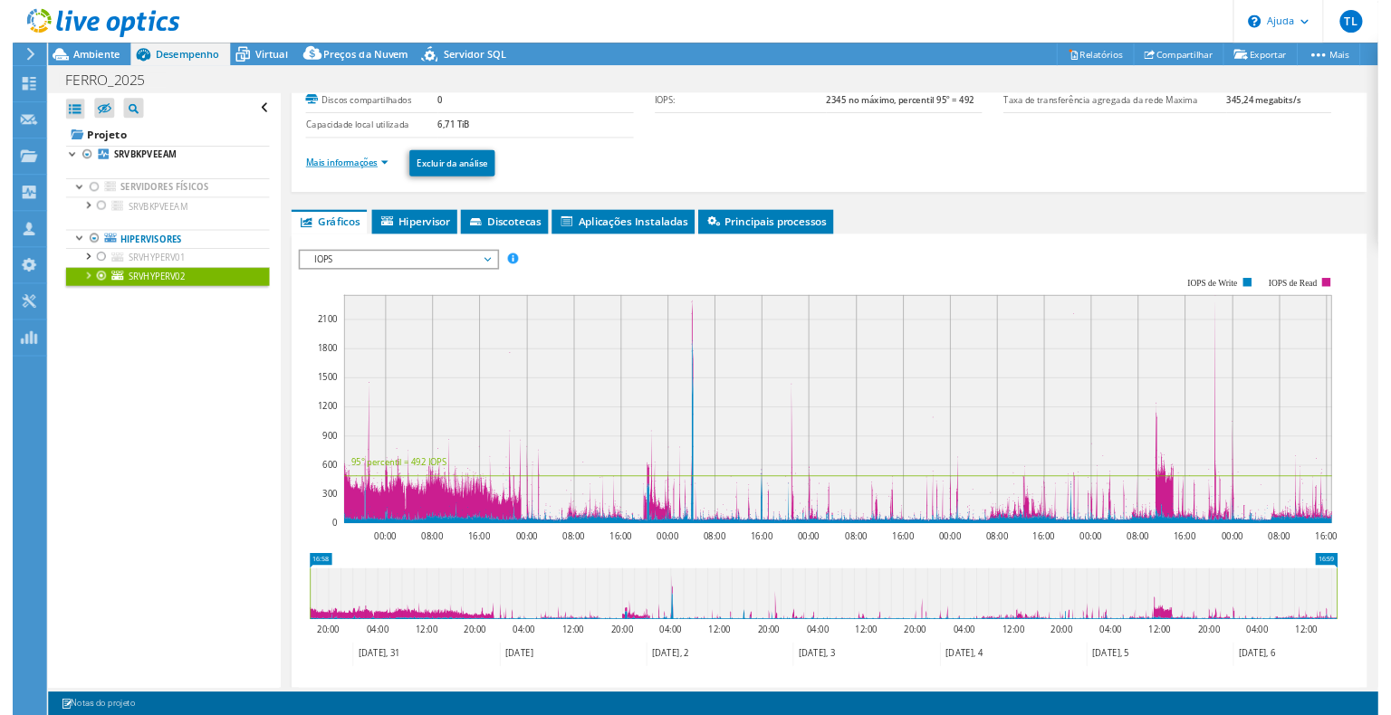
scroll to position [0, 0]
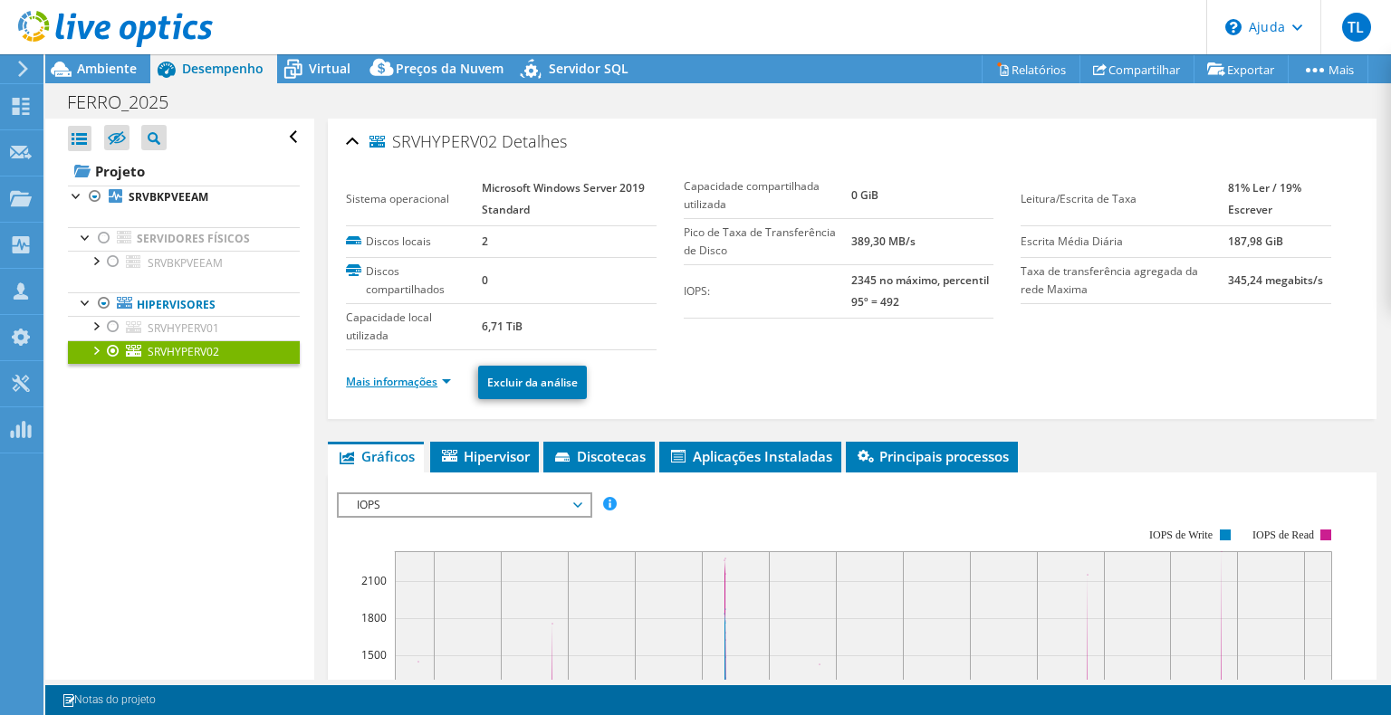
click at [387, 391] on ul "Mais informações Excluir da análise" at bounding box center [852, 380] width 1012 height 38
click at [384, 386] on font "Mais informações" at bounding box center [391, 381] width 91 height 15
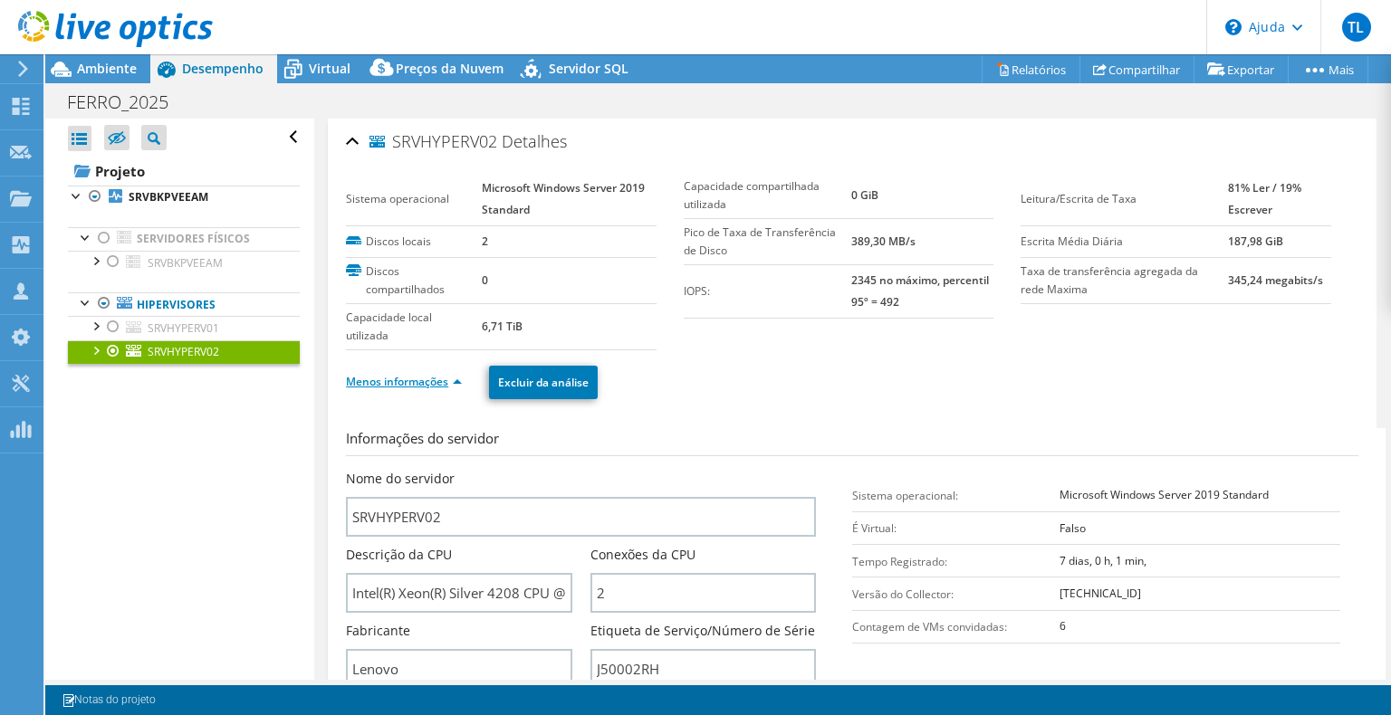
scroll to position [181, 0]
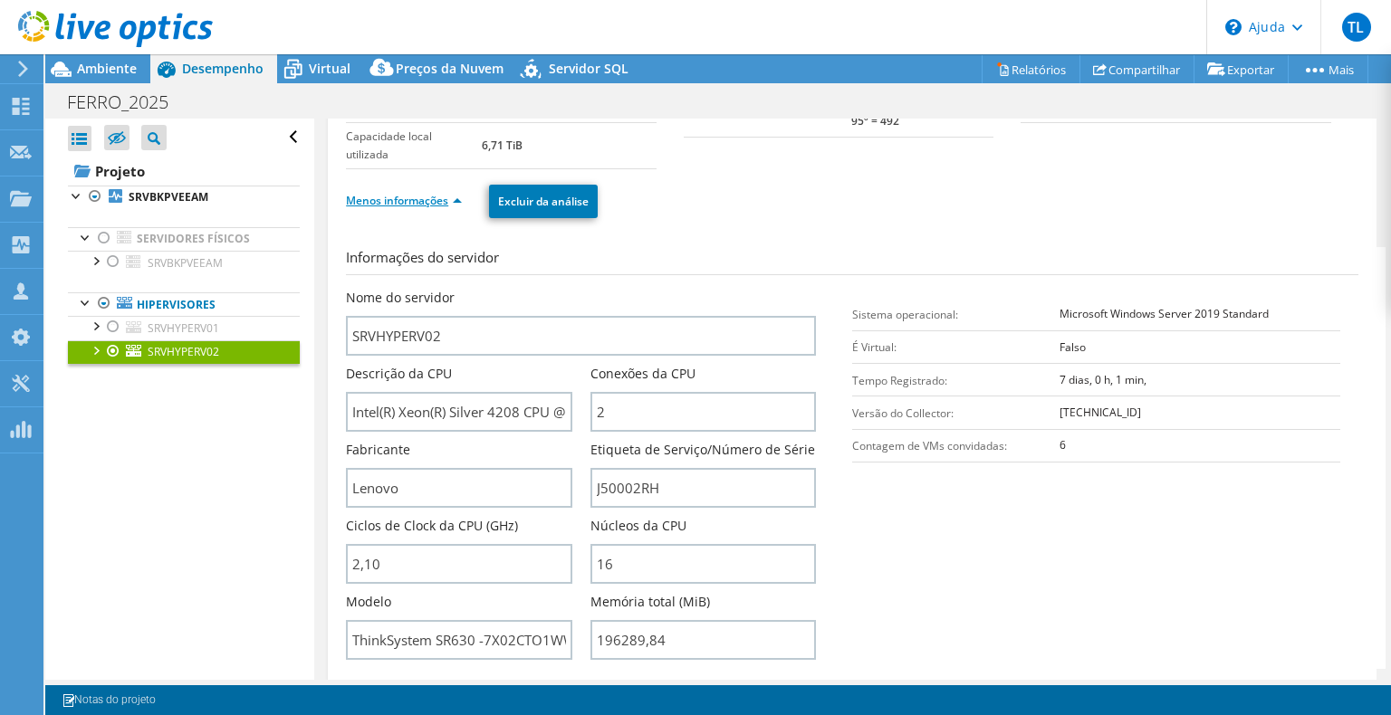
click at [433, 202] on font "Menos informações" at bounding box center [397, 200] width 102 height 15
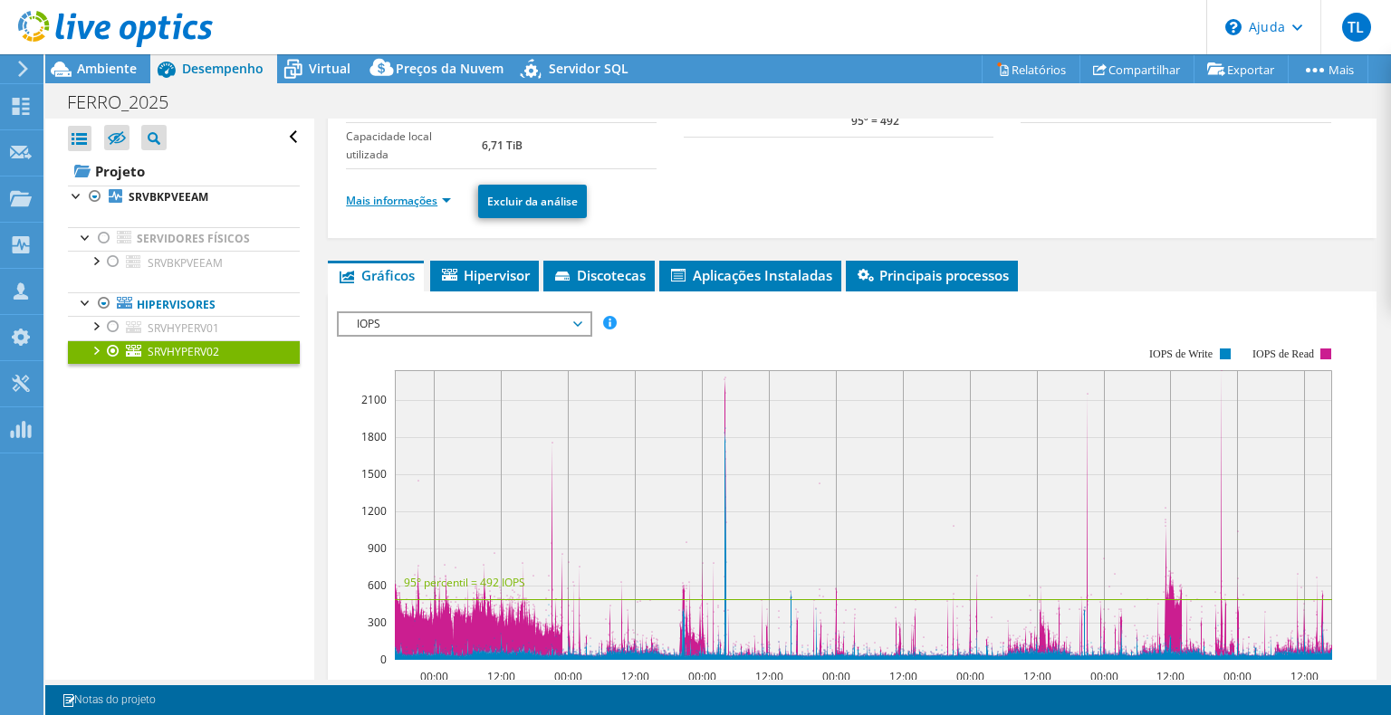
click at [475, 313] on span "IOPS" at bounding box center [464, 324] width 233 height 22
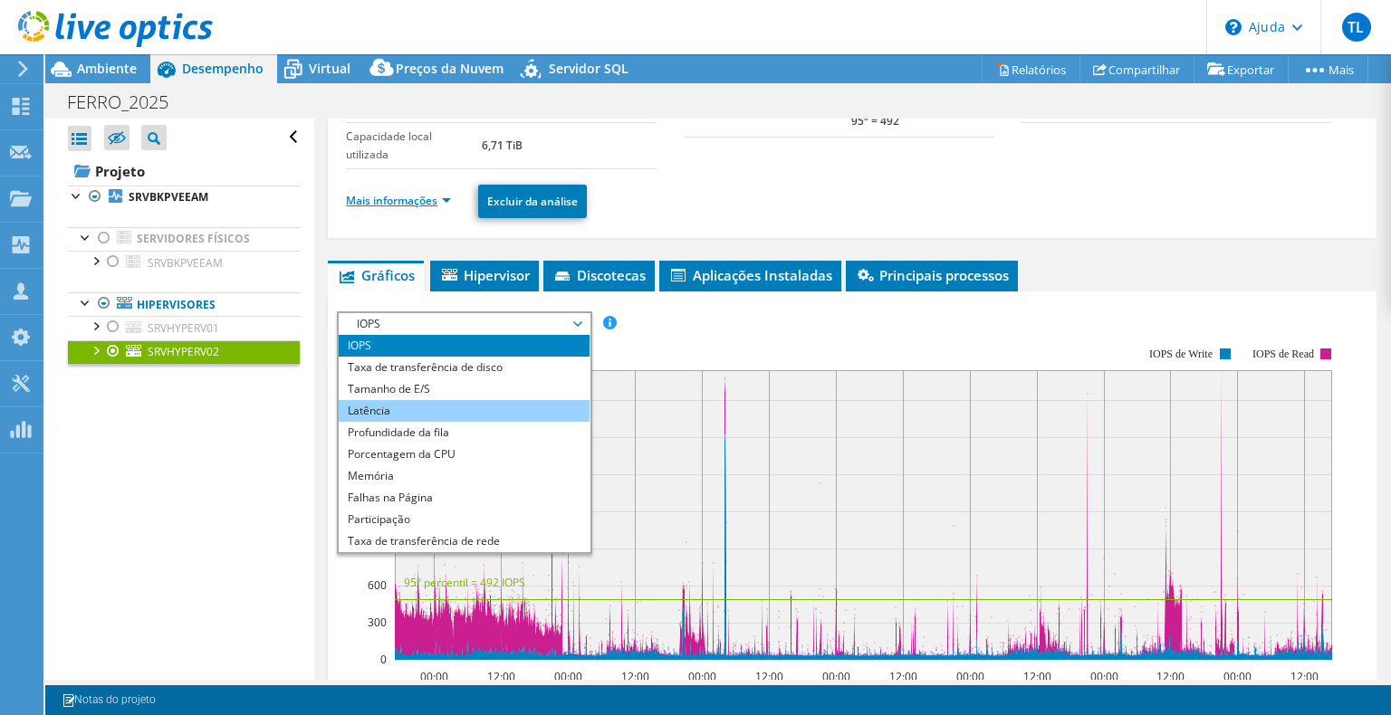
click at [421, 416] on li "Latência" at bounding box center [464, 411] width 251 height 22
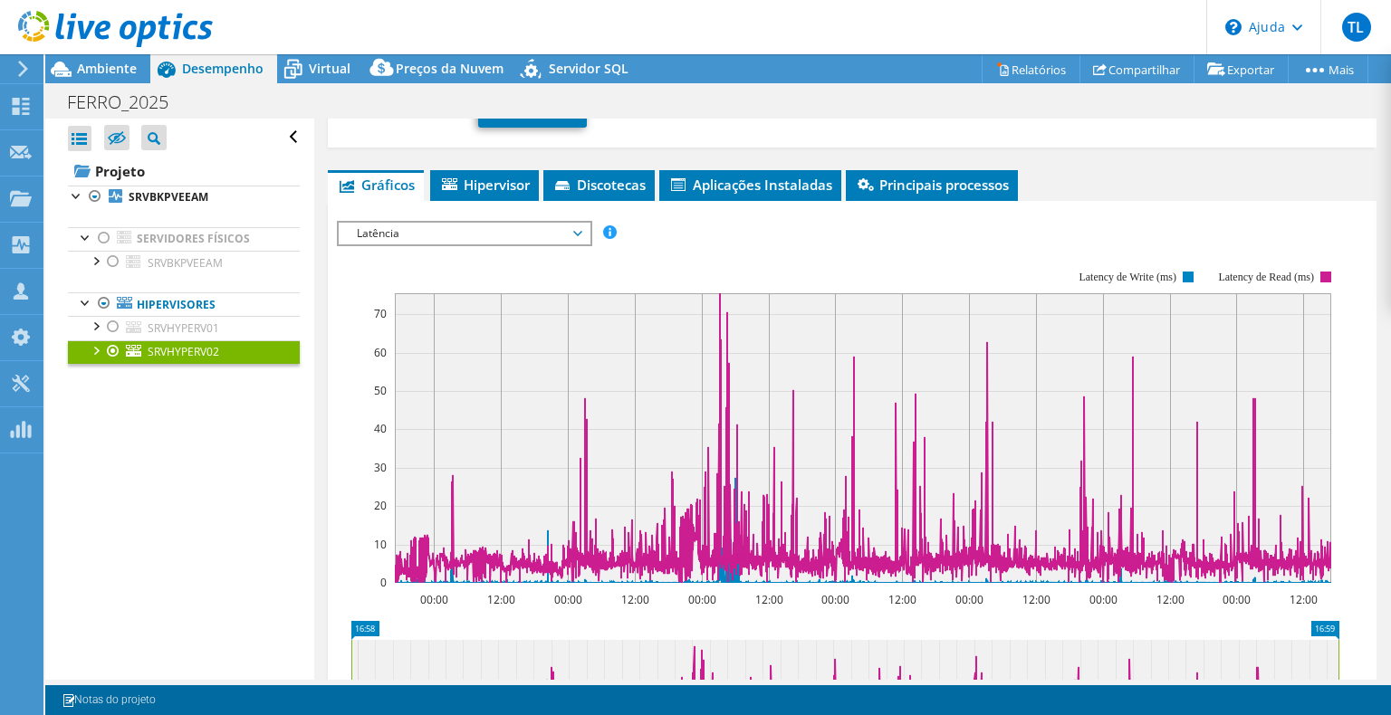
scroll to position [322, 0]
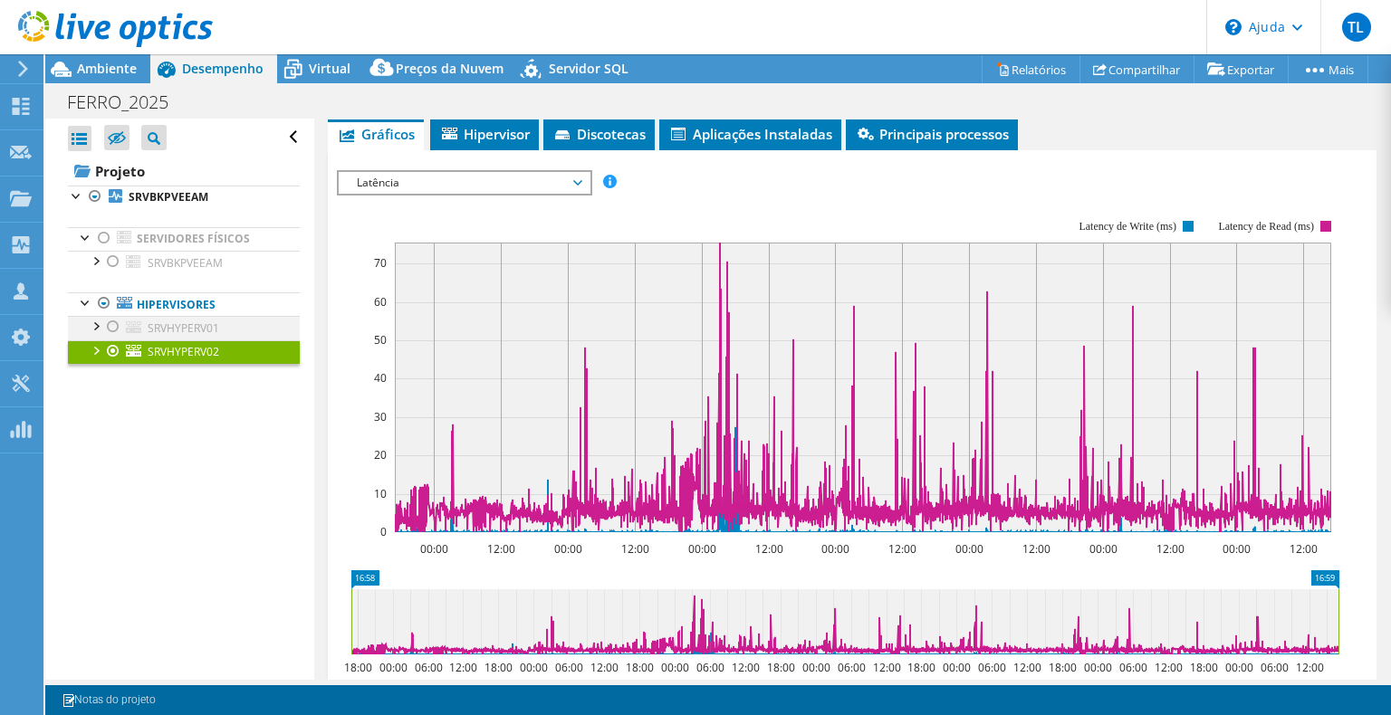
click at [115, 328] on div at bounding box center [113, 327] width 18 height 22
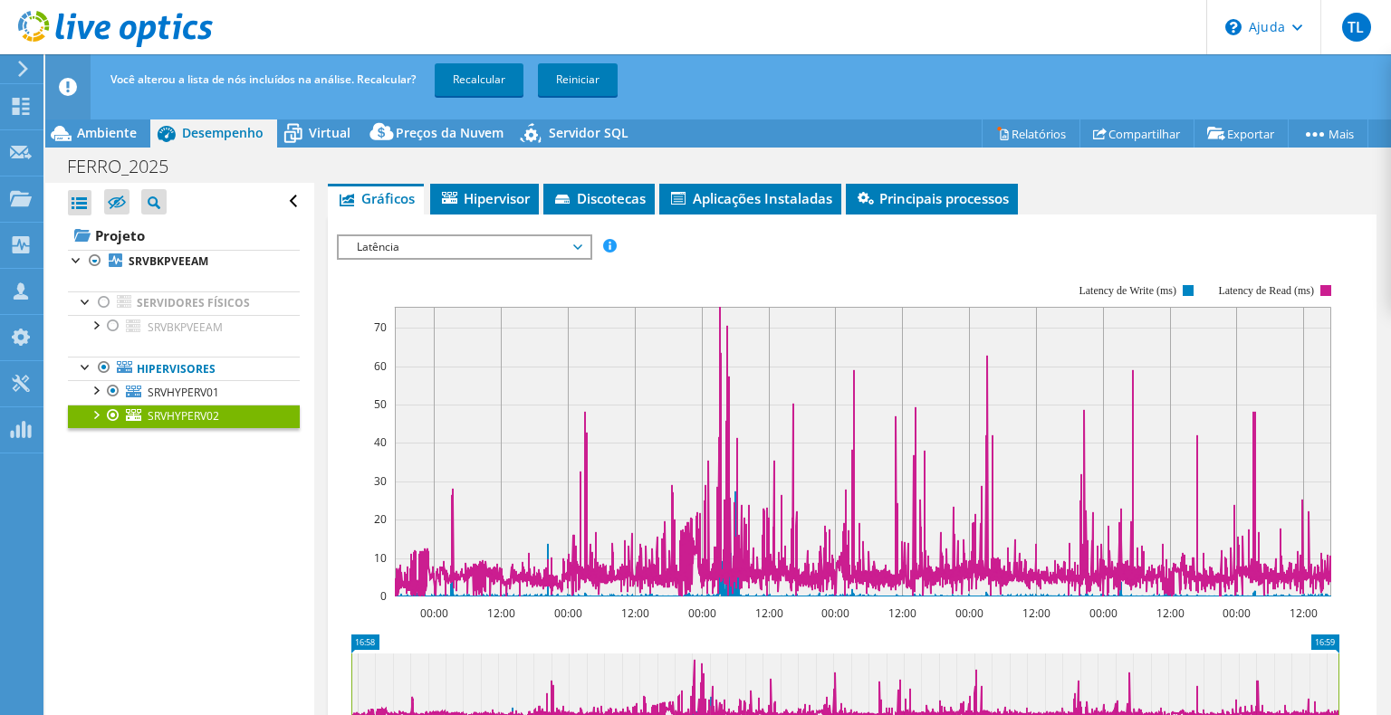
click at [107, 417] on div at bounding box center [113, 416] width 18 height 22
click at [490, 80] on font "Recalcular" at bounding box center [479, 79] width 53 height 15
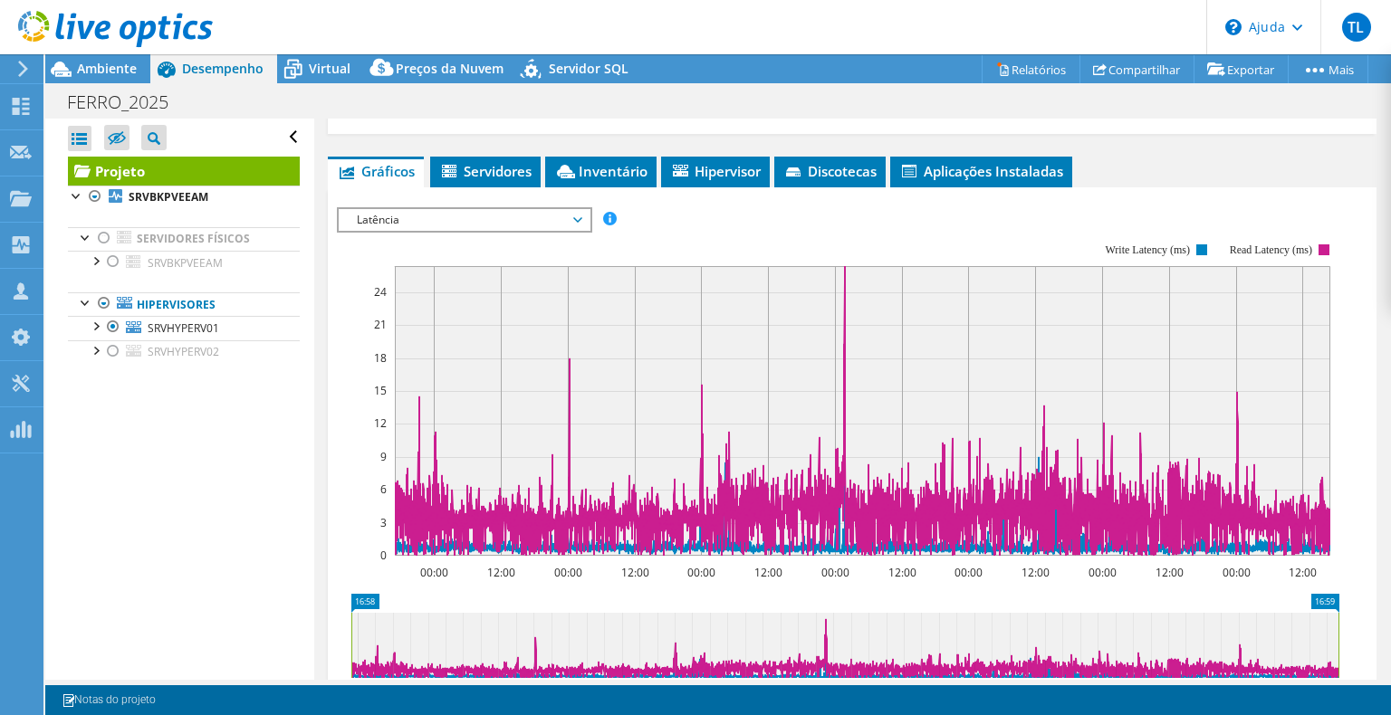
scroll to position [393, 0]
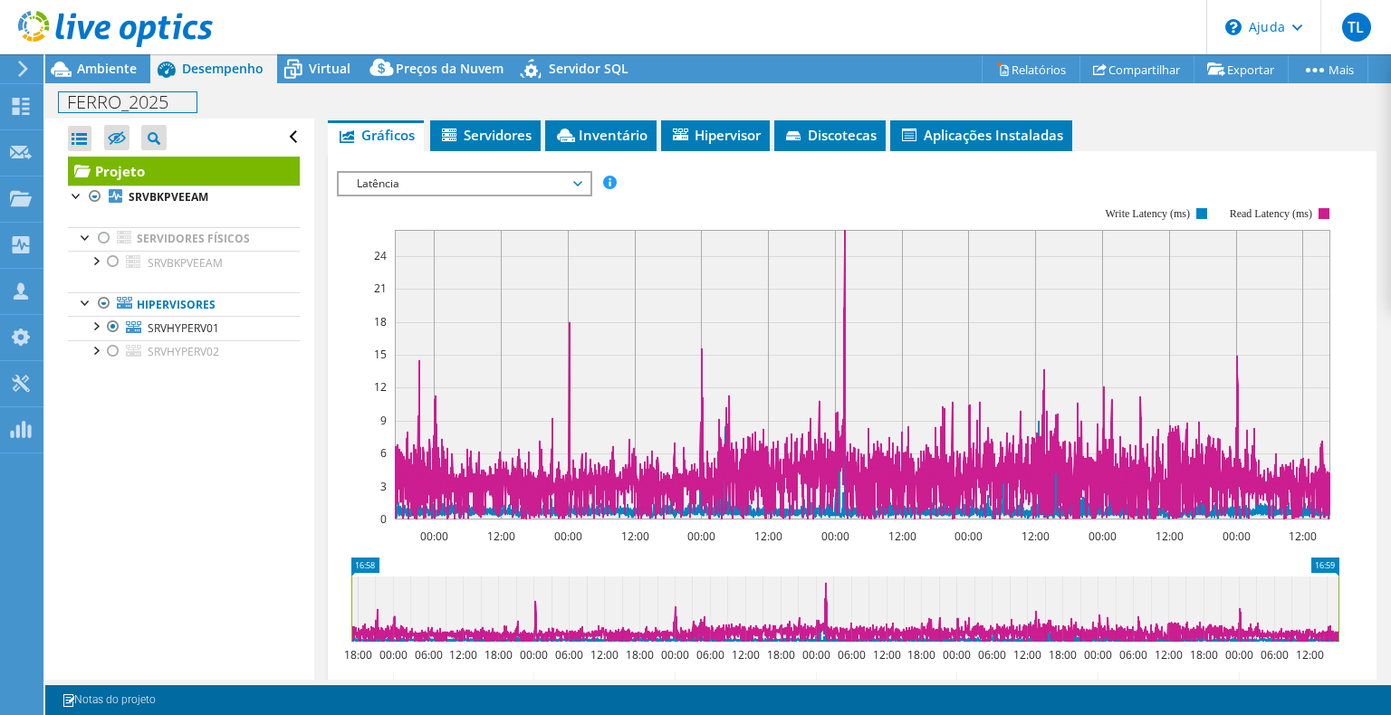
click at [120, 88] on div "FERRO_2025 Imprimir" at bounding box center [718, 102] width 1346 height 34
click at [114, 74] on font "Ambiente" at bounding box center [107, 68] width 60 height 17
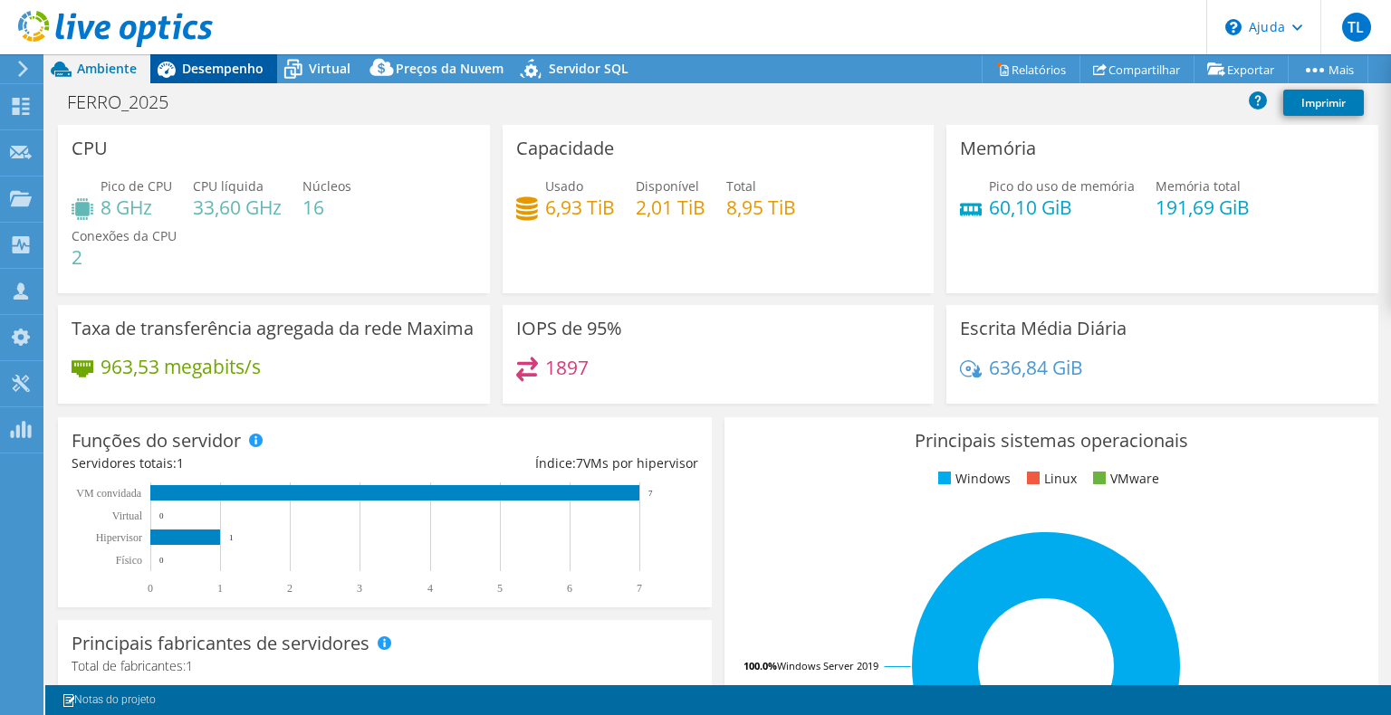
click at [236, 75] on font "Desempenho" at bounding box center [223, 68] width 82 height 17
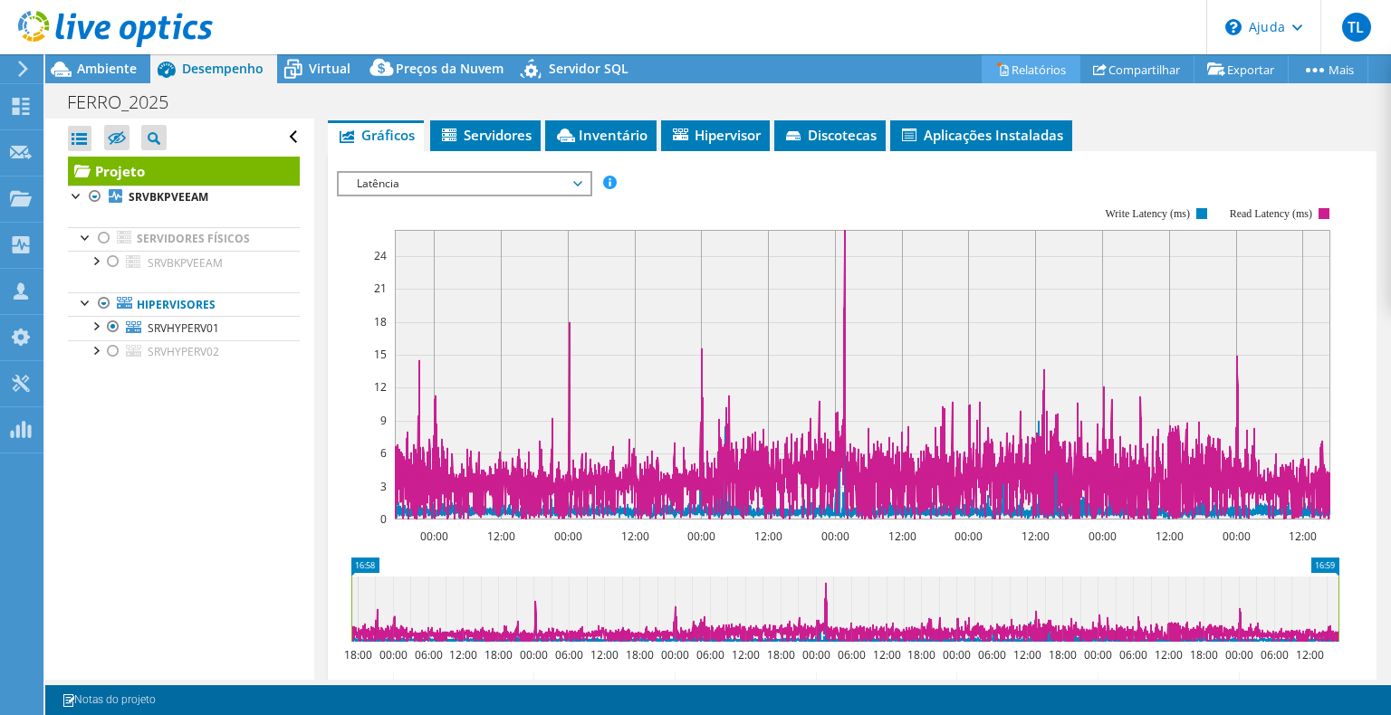
click at [1037, 62] on font "Relatórios" at bounding box center [1039, 70] width 54 height 16
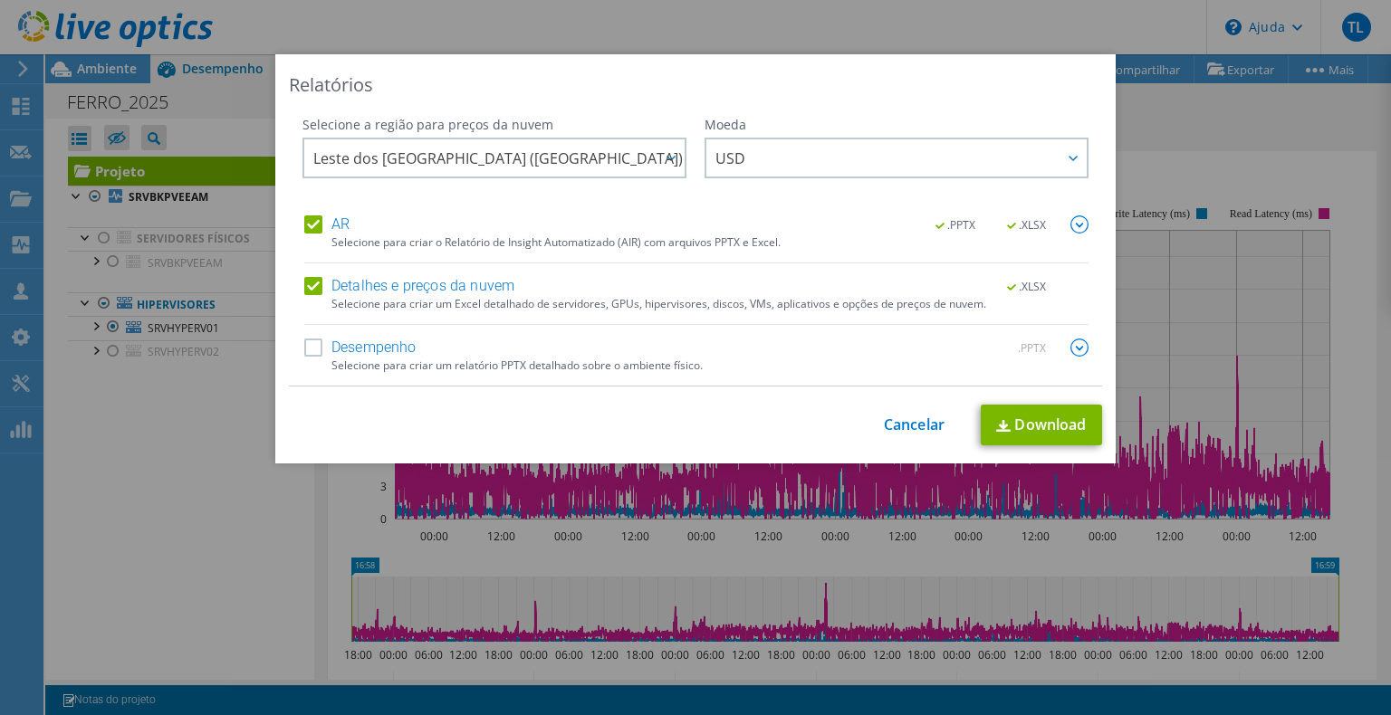
drag, startPoint x: 312, startPoint y: 284, endPoint x: 545, endPoint y: 256, distance: 235.3
click at [311, 284] on label "Detalhes e preços da nuvem" at bounding box center [409, 286] width 210 height 18
click at [0, 0] on input "Detalhes e preços da nuvem" at bounding box center [0, 0] width 0 height 0
click at [1076, 226] on img at bounding box center [1079, 225] width 18 height 18
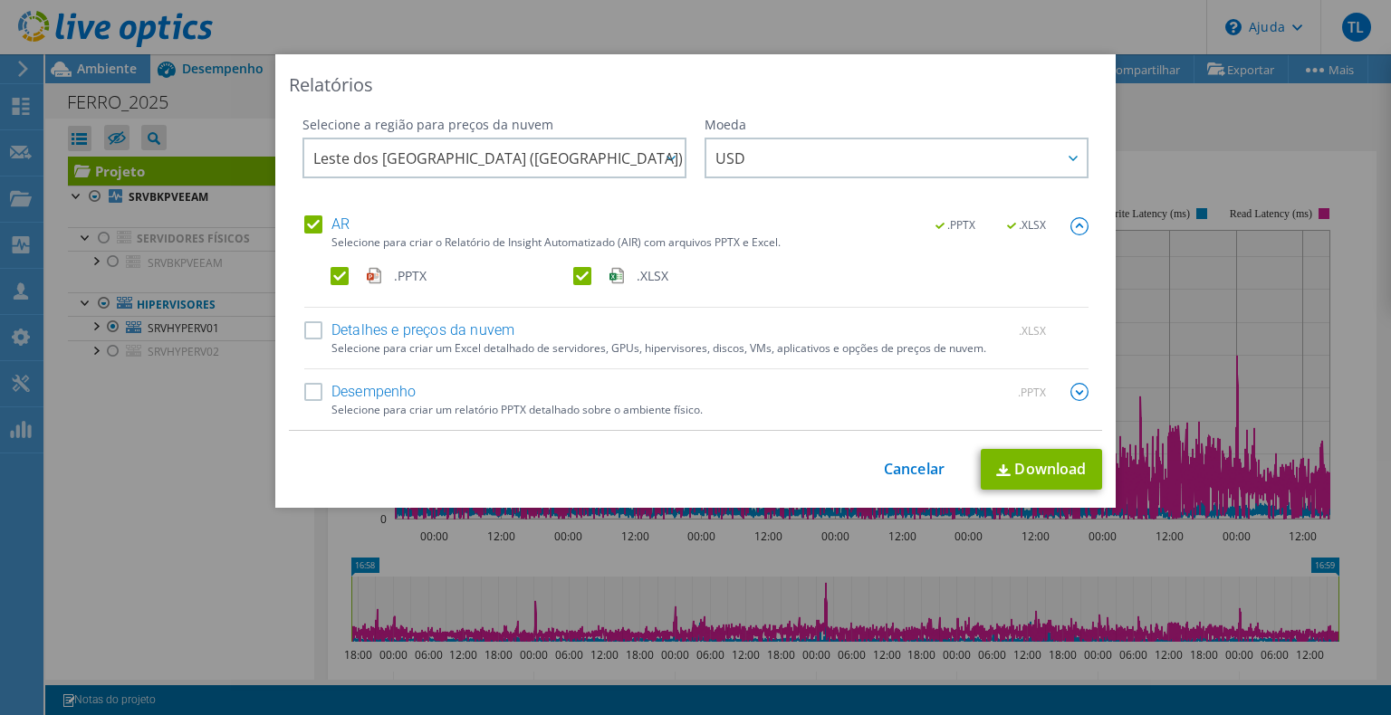
click at [575, 275] on label ".XLSX" at bounding box center [692, 276] width 239 height 18
click at [0, 0] on input ".XLSX" at bounding box center [0, 0] width 0 height 0
click at [1029, 485] on link "Download" at bounding box center [1041, 469] width 121 height 41
click at [894, 473] on font "Cancelar" at bounding box center [914, 469] width 61 height 20
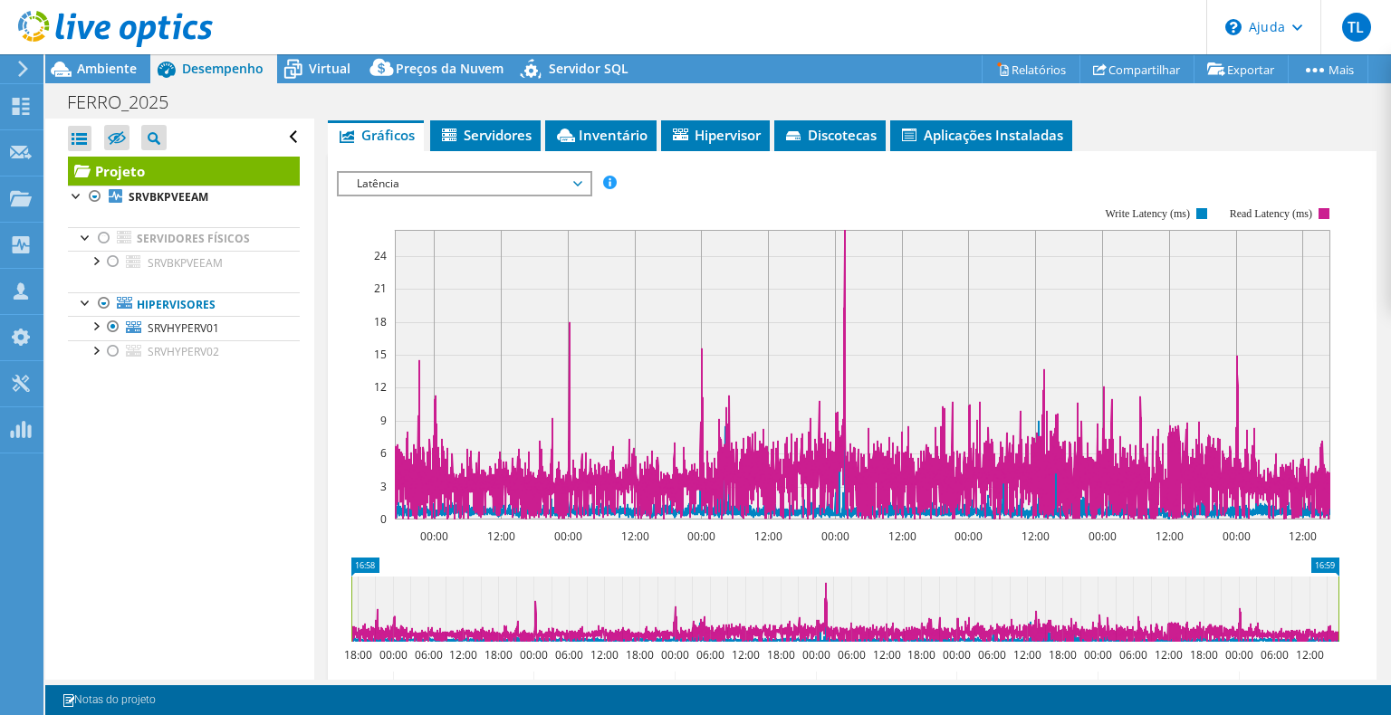
click at [573, 181] on span "Latência" at bounding box center [464, 184] width 233 height 22
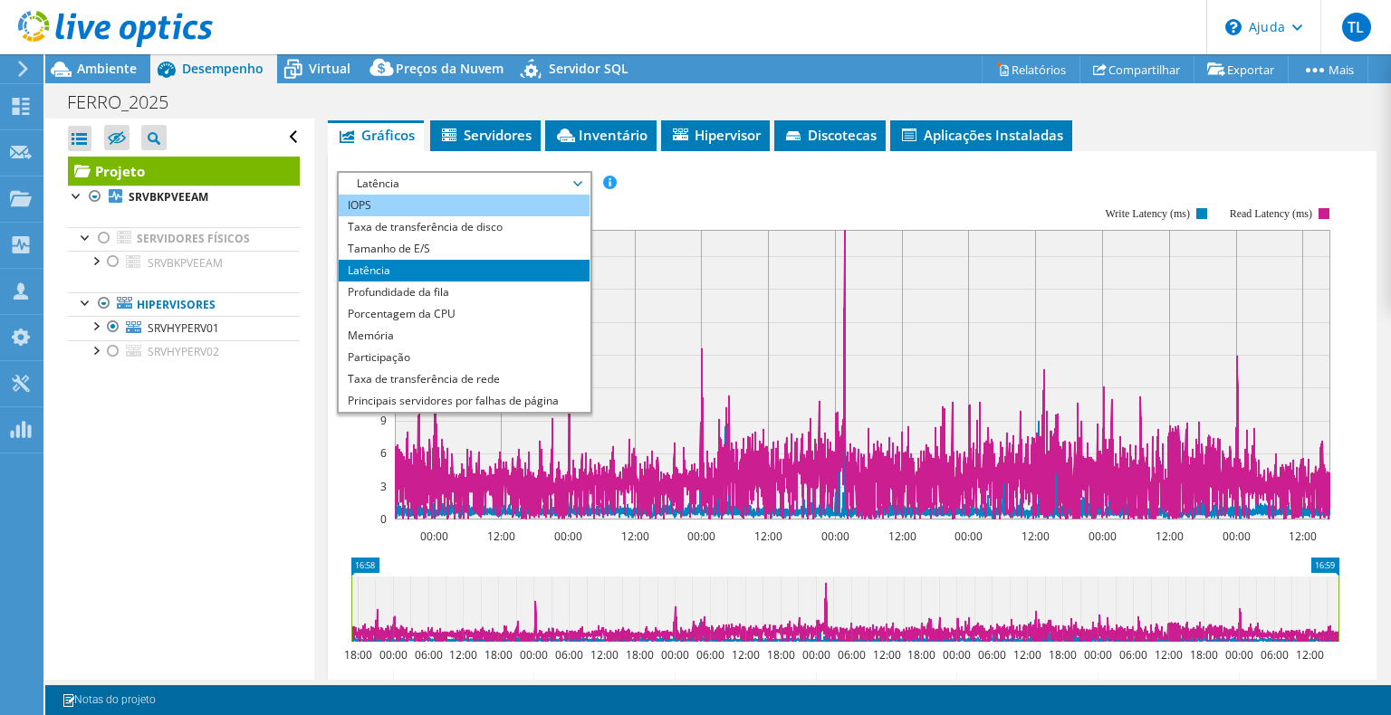
click at [438, 205] on li "IOPS" at bounding box center [464, 206] width 251 height 22
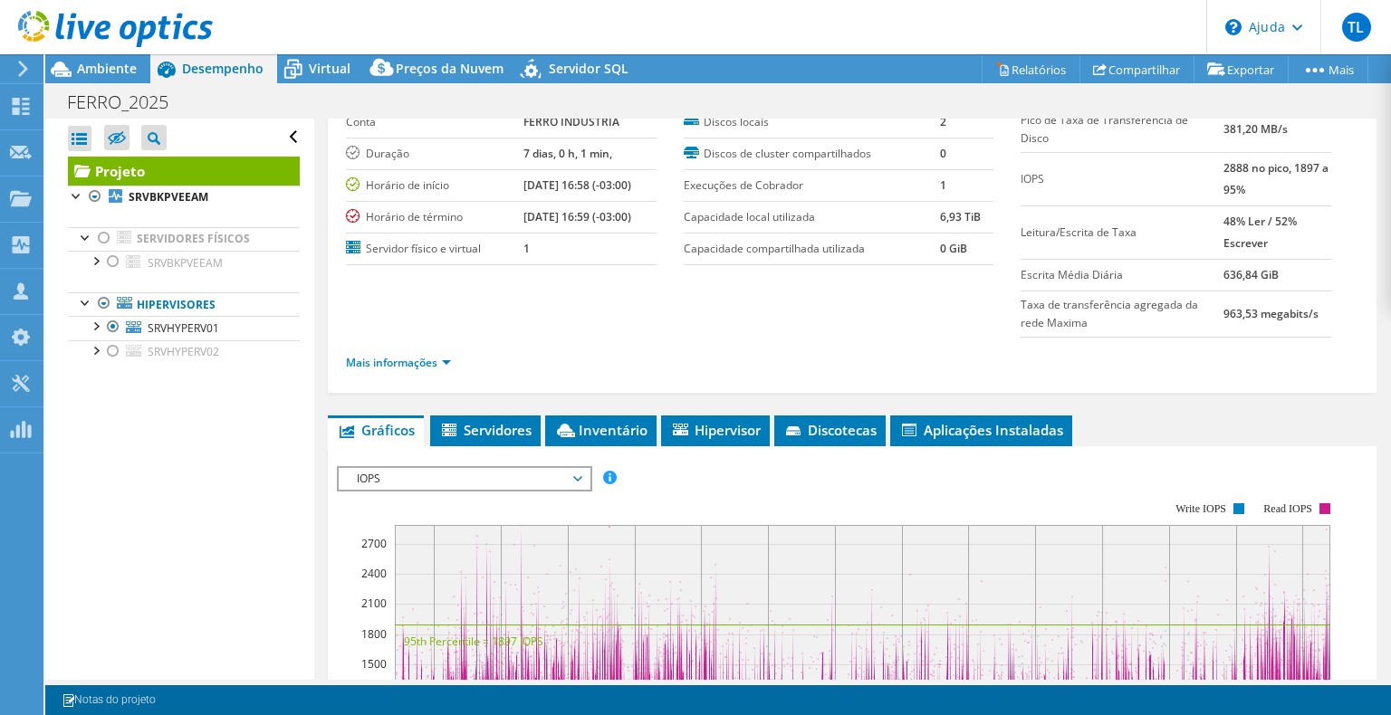
scroll to position [181, 0]
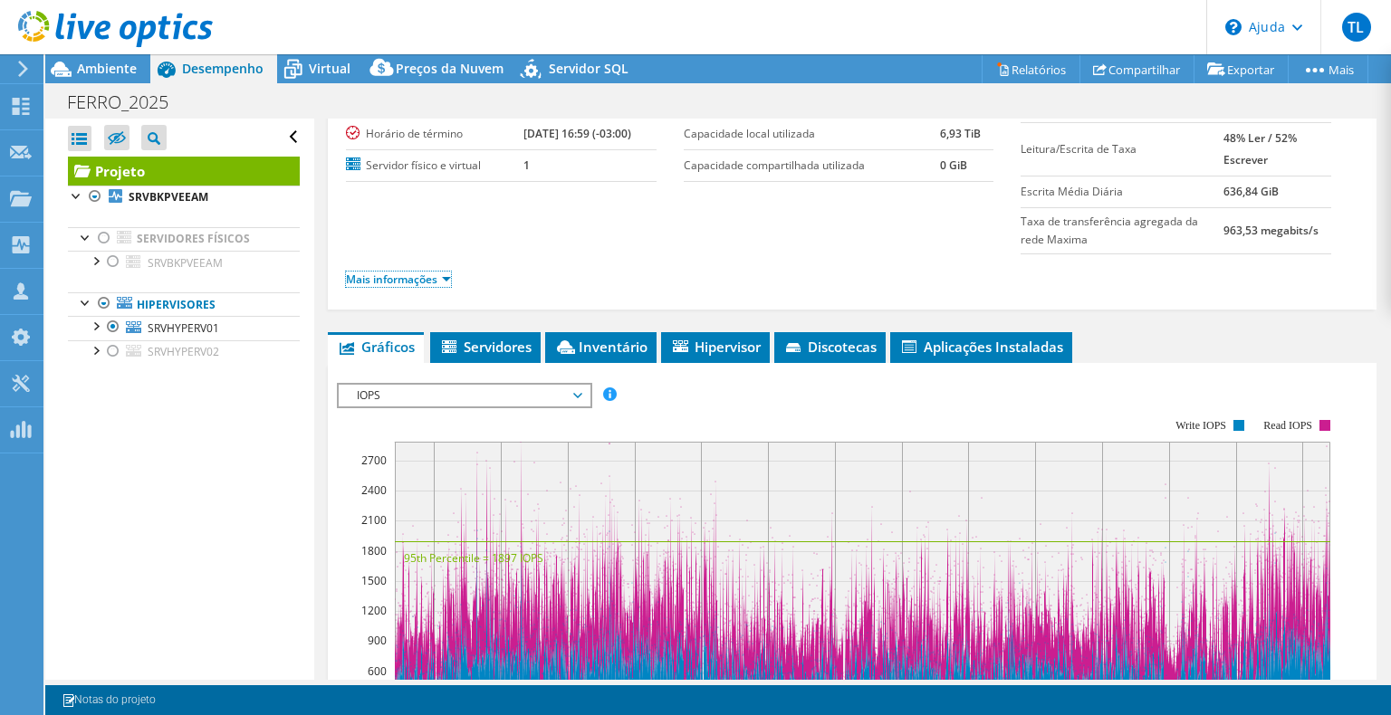
drag, startPoint x: 433, startPoint y: 281, endPoint x: 437, endPoint y: 295, distance: 15.2
click at [433, 281] on font "Mais informações" at bounding box center [391, 279] width 91 height 15
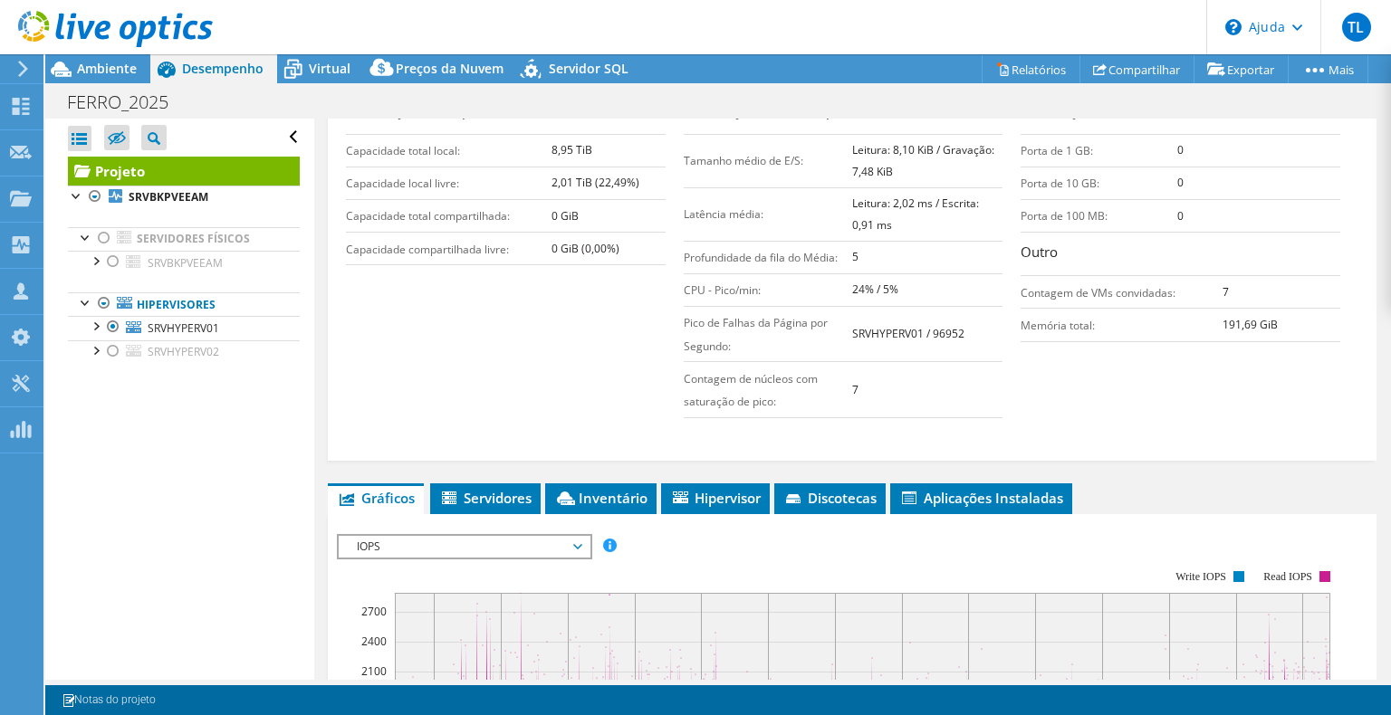
scroll to position [362, 0]
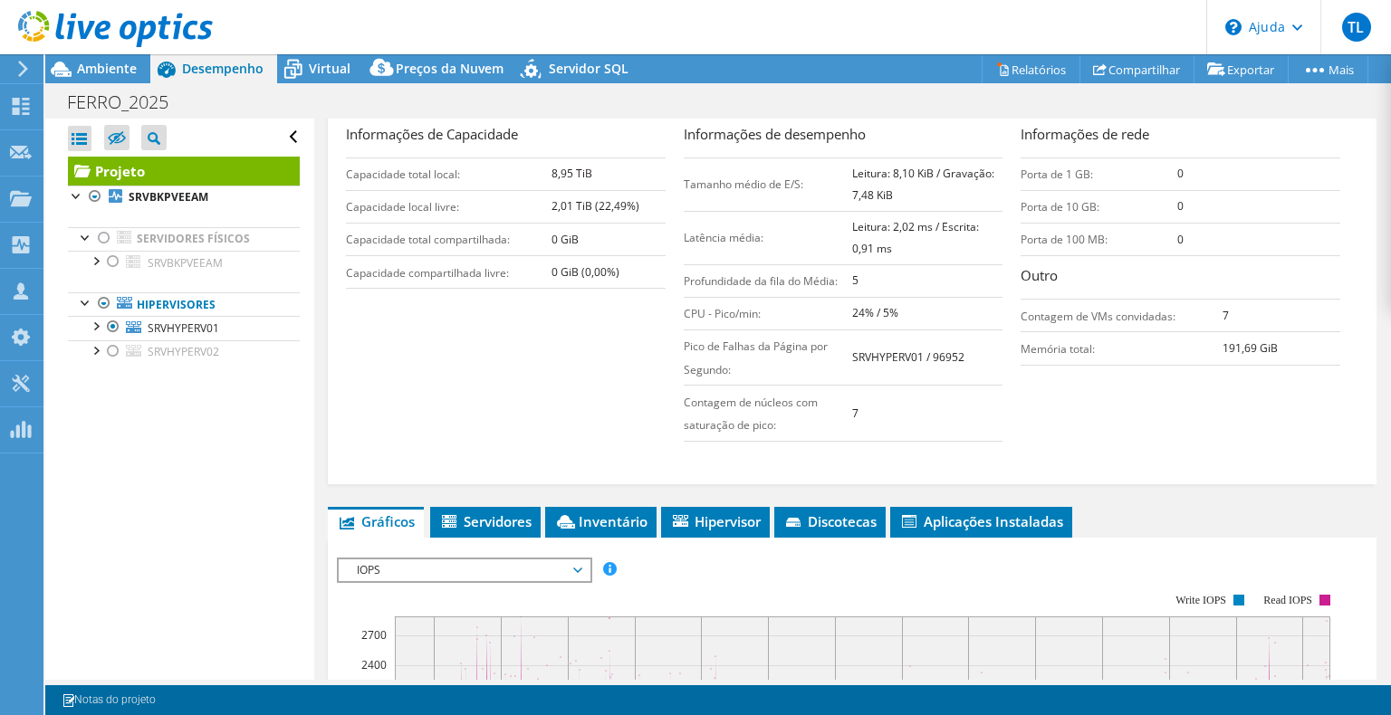
click at [939, 174] on font "Leitura: 8,10 KiB / Gravação: 7,48 KiB" at bounding box center [923, 184] width 142 height 37
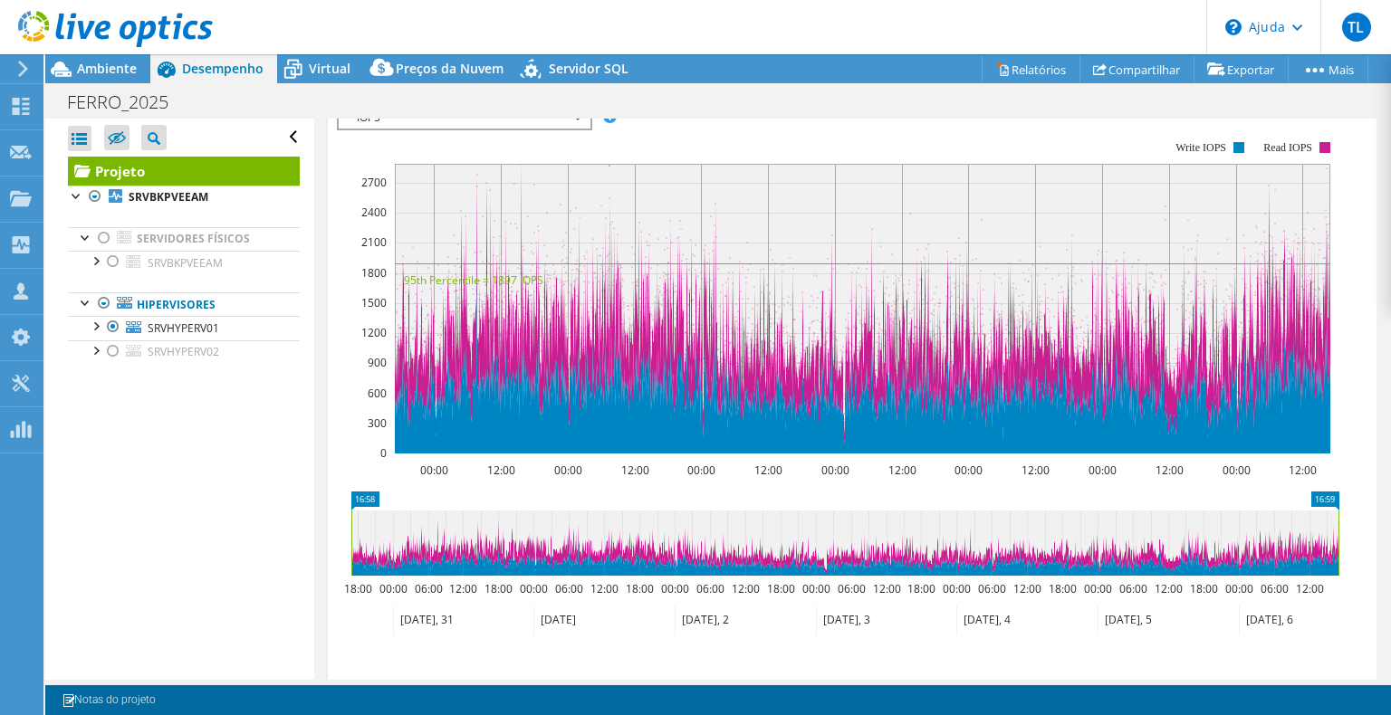
scroll to position [634, 0]
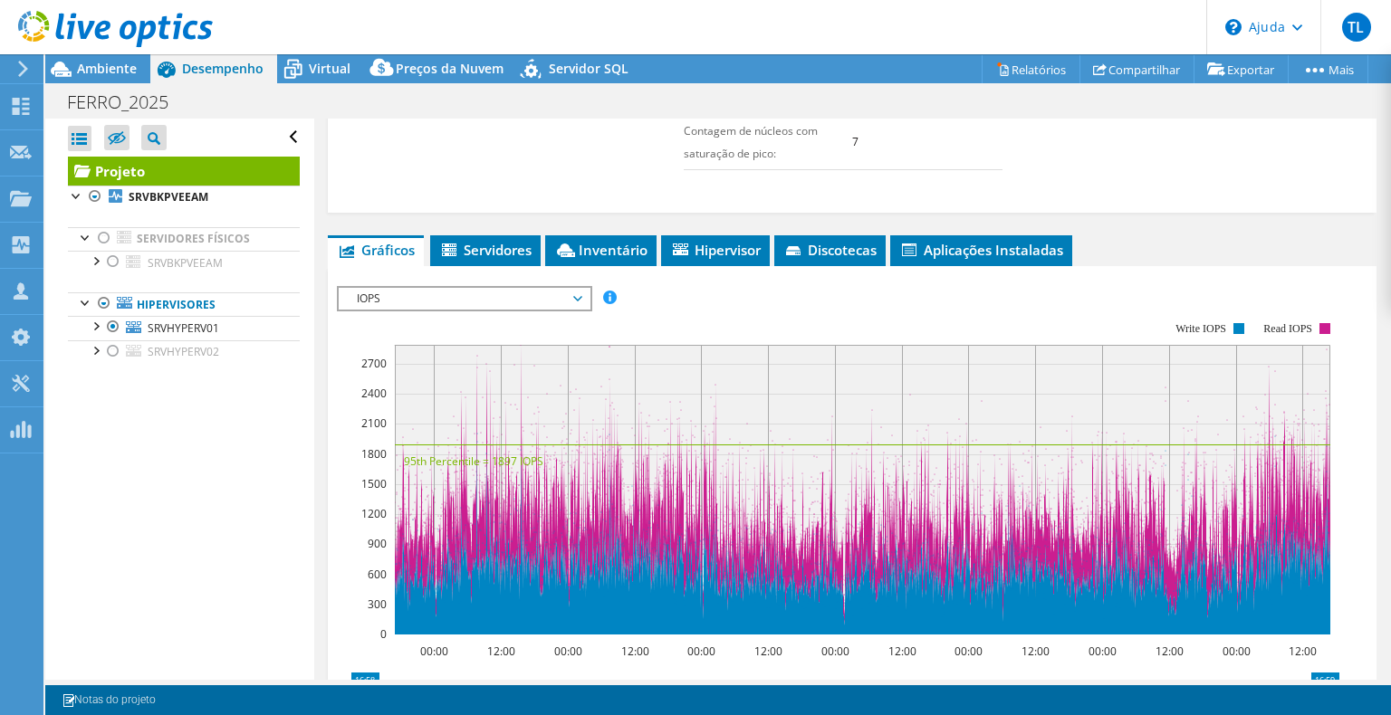
click at [578, 299] on span "IOPS" at bounding box center [464, 299] width 233 height 22
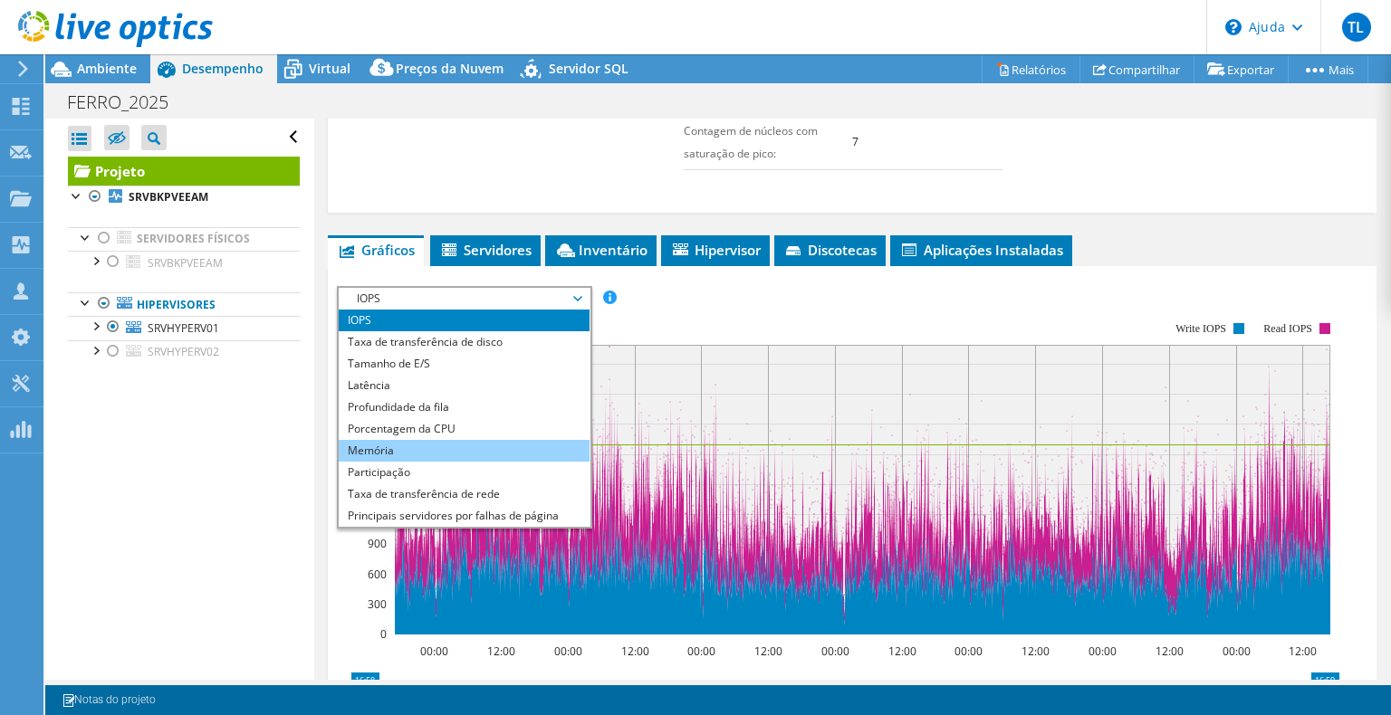
click at [414, 449] on li "Memória" at bounding box center [464, 451] width 251 height 22
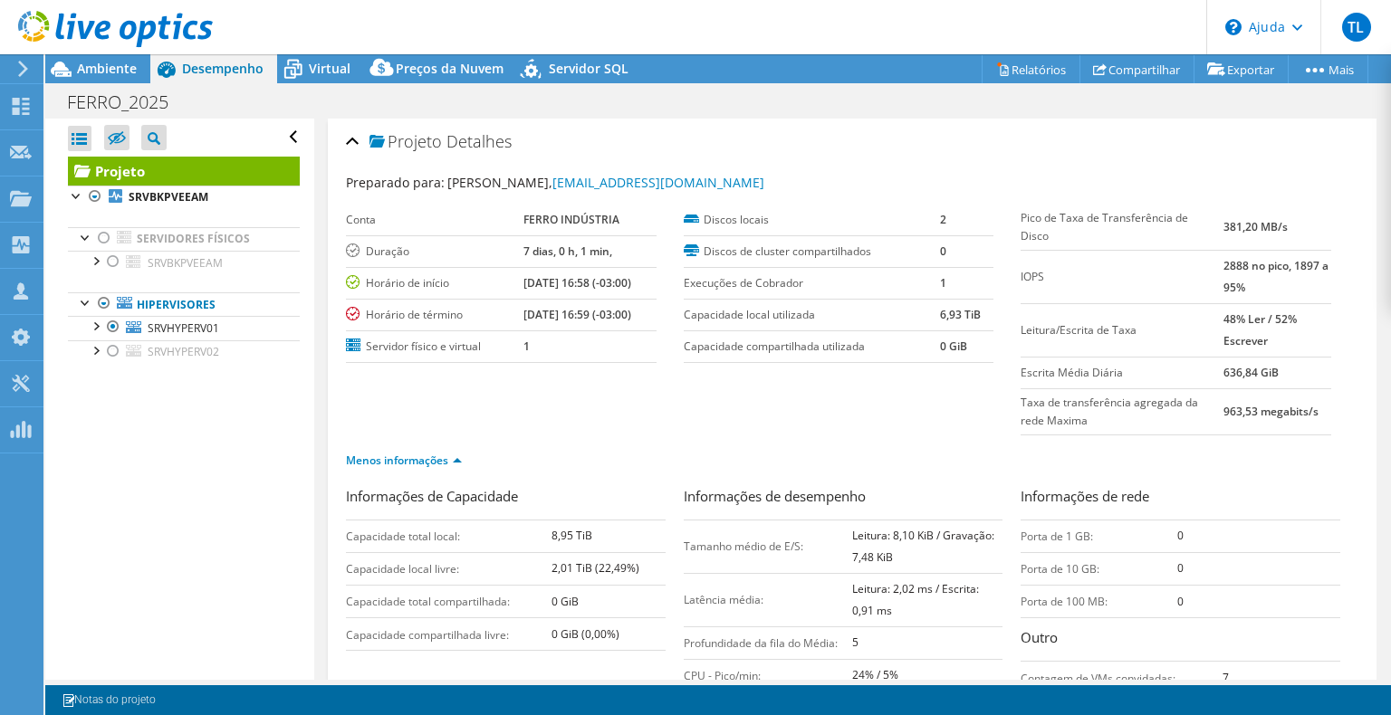
select select "USD"
click at [131, 77] on div "Ambiente" at bounding box center [97, 68] width 105 height 29
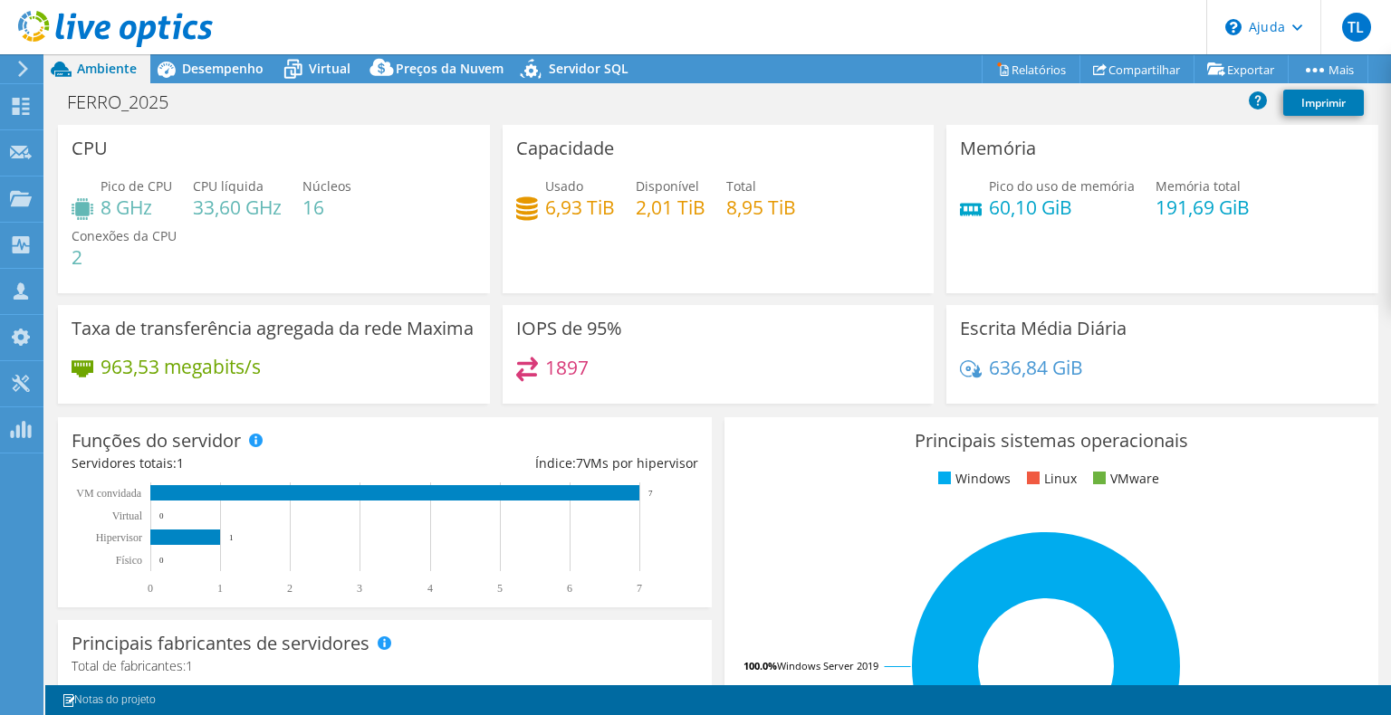
click at [216, 51] on header "TL Parceiro de Canal Thiago Lima thiago.lima@suprimatica.com.br Suprimatica Meu…" at bounding box center [695, 27] width 1391 height 54
click at [220, 61] on font "Desempenho" at bounding box center [223, 68] width 82 height 17
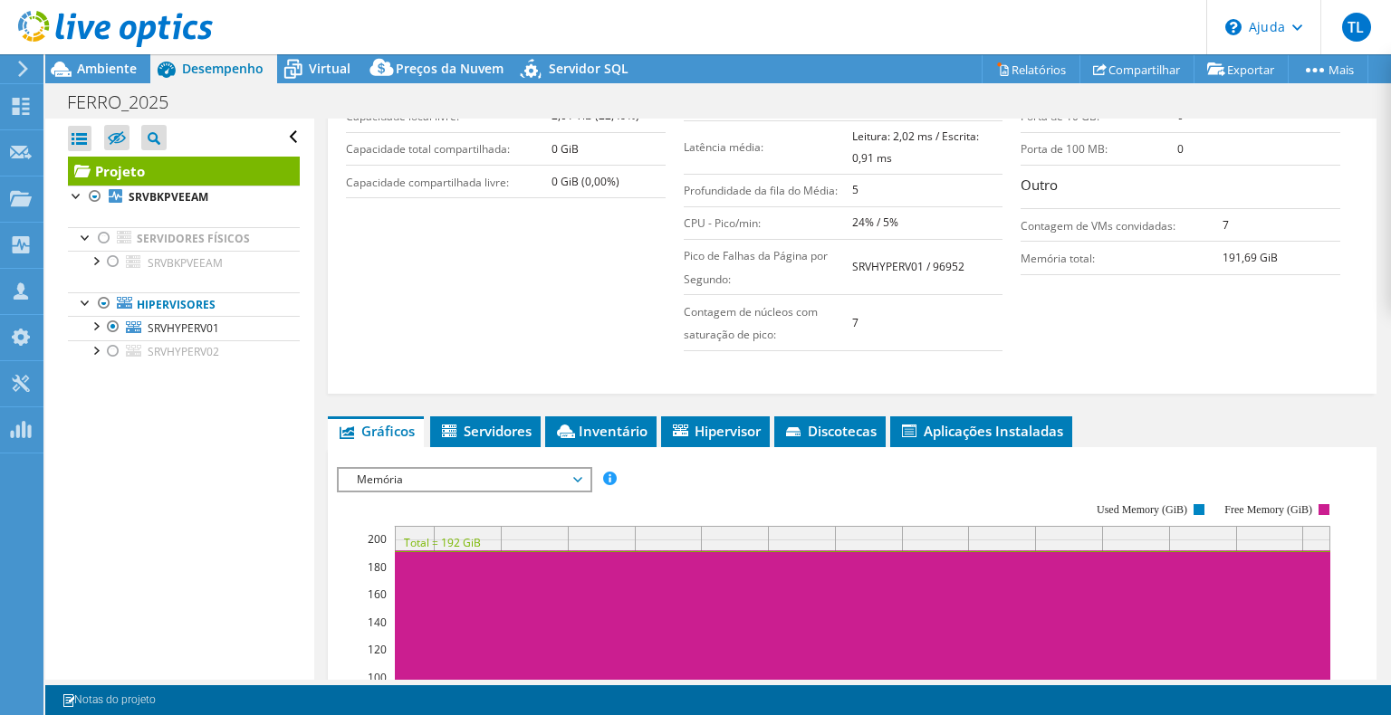
scroll to position [272, 0]
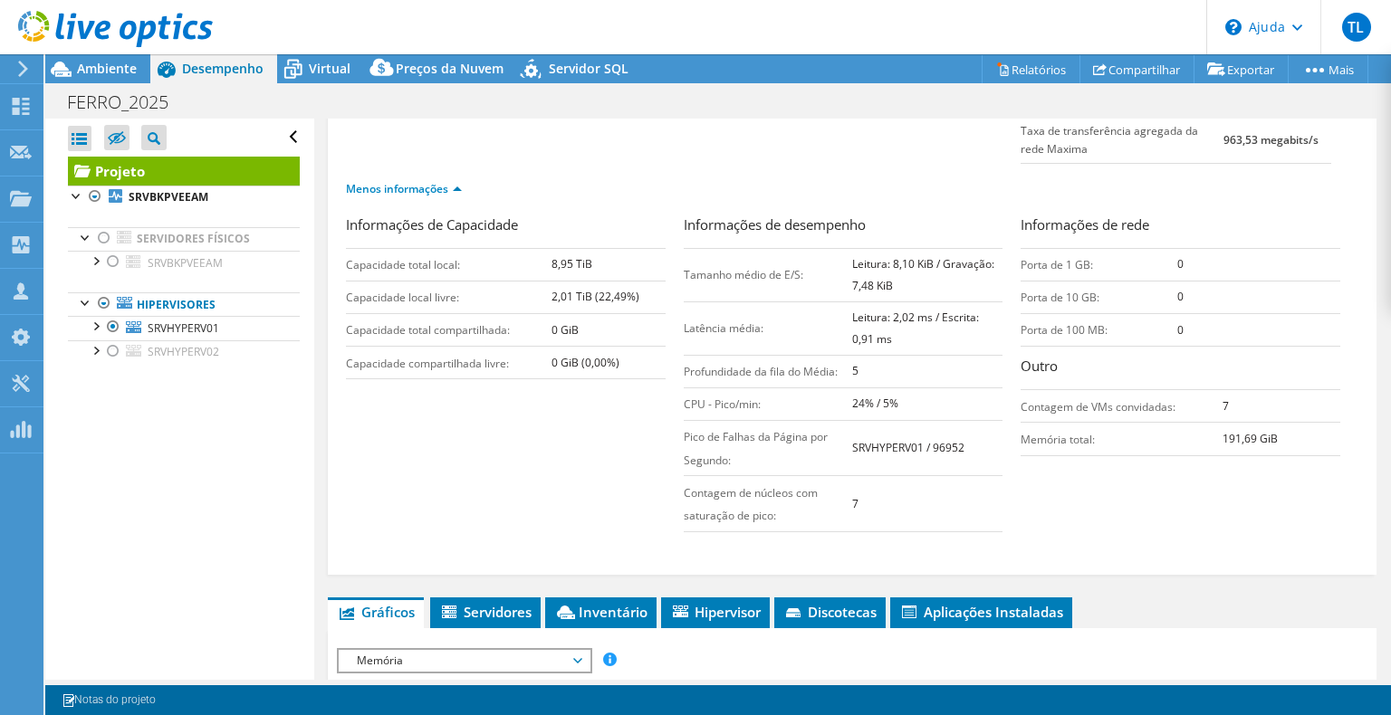
click at [454, 194] on li "Menos informações" at bounding box center [409, 189] width 127 height 20
click at [453, 187] on link "Menos informações" at bounding box center [404, 188] width 116 height 15
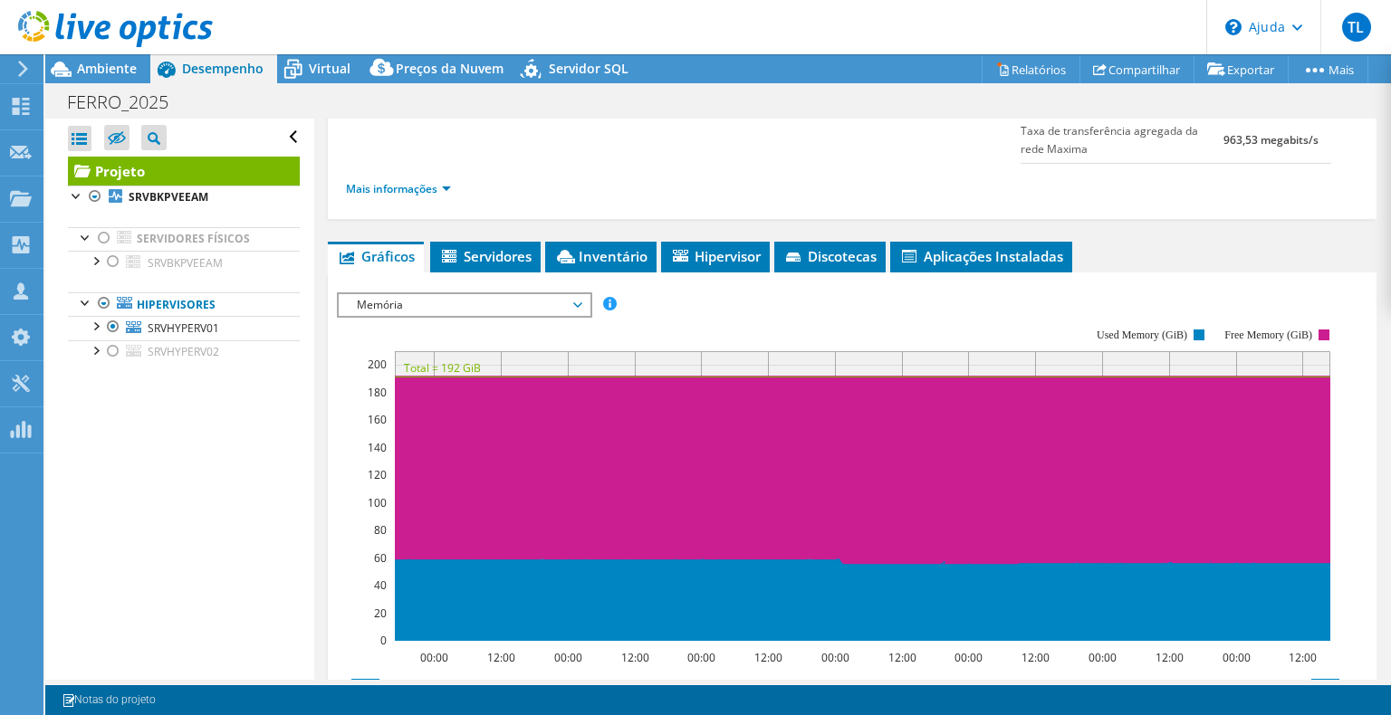
click at [558, 299] on span "Memória" at bounding box center [464, 305] width 233 height 22
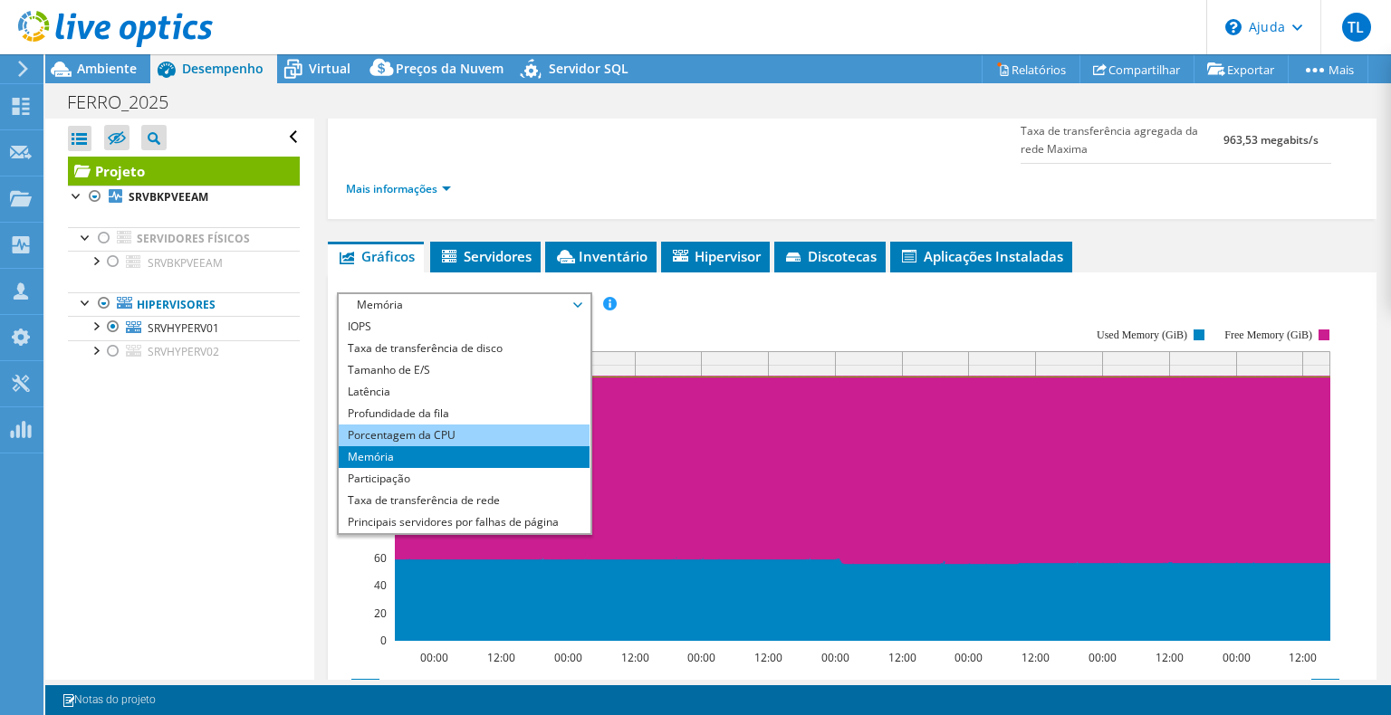
click at [452, 429] on font "Porcentagem da CPU" at bounding box center [402, 434] width 108 height 15
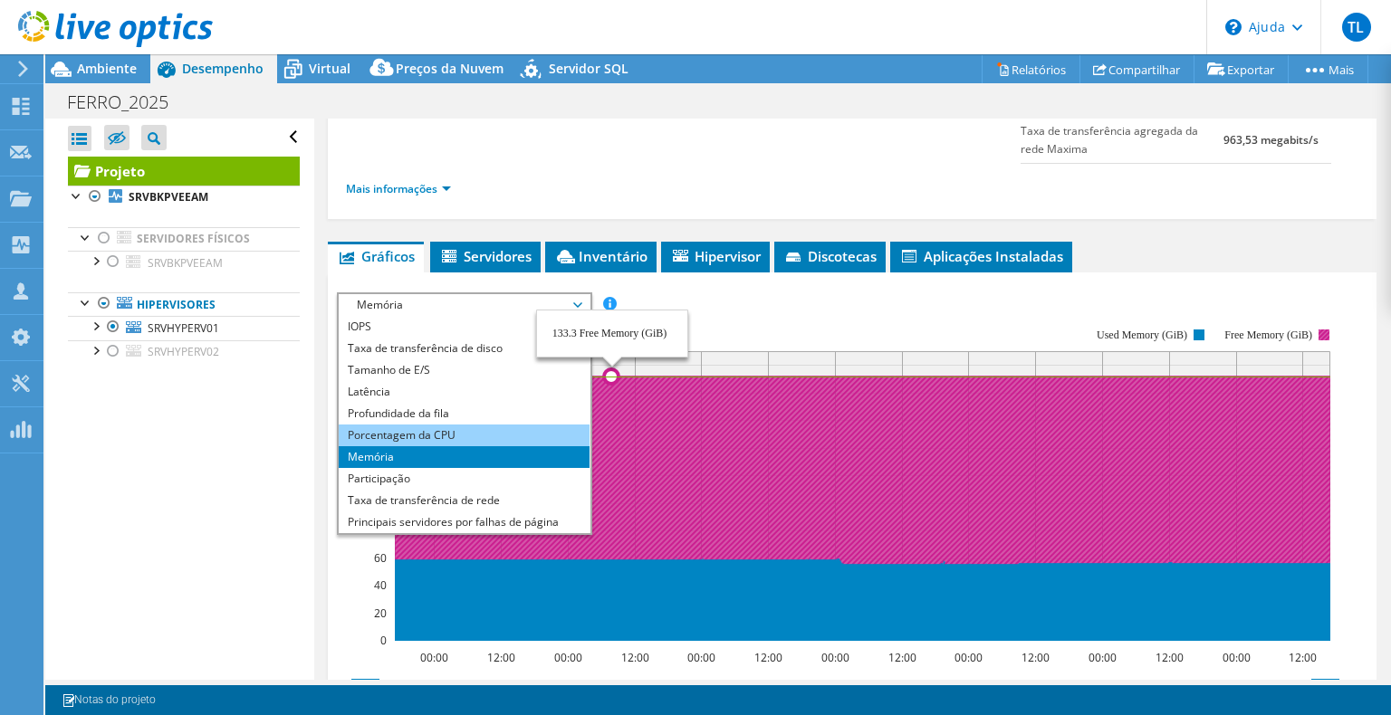
click at [456, 431] on li "Porcentagem da CPU" at bounding box center [464, 436] width 251 height 22
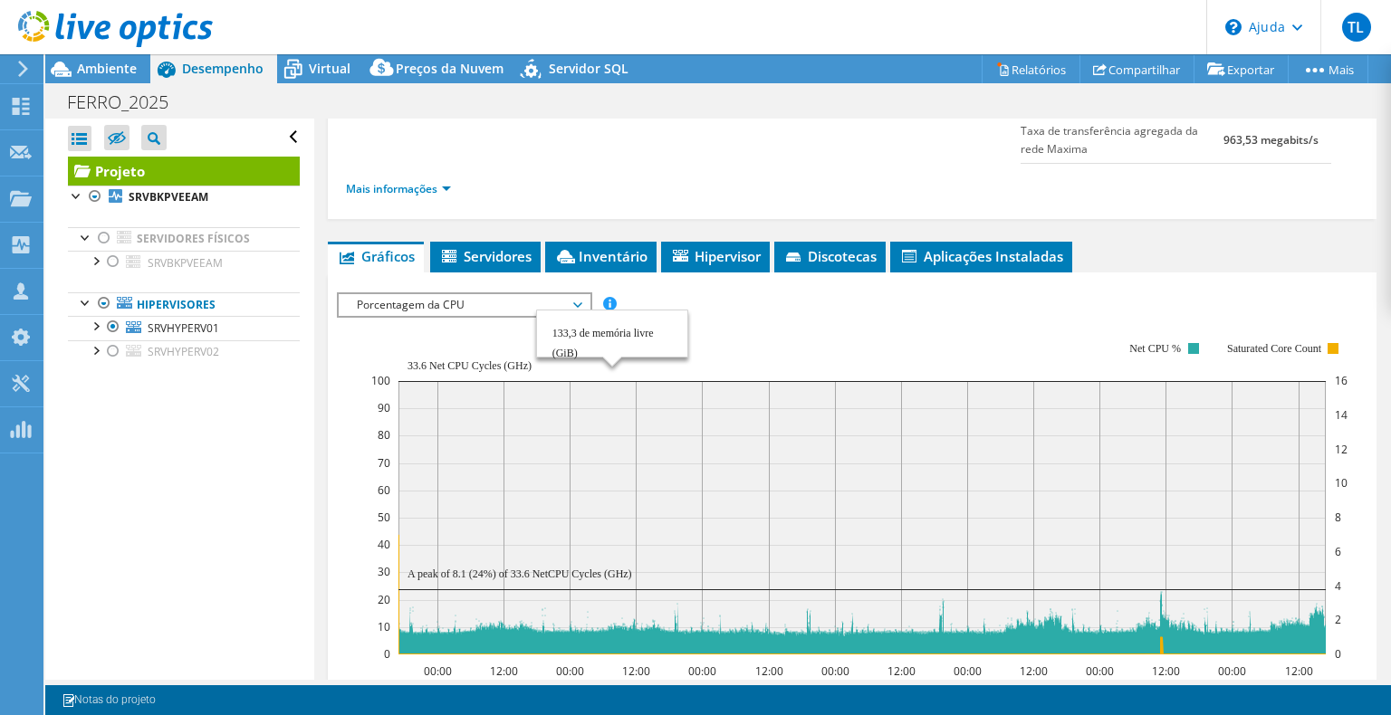
click at [895, 329] on div at bounding box center [852, 609] width 1031 height 632
